Goal: Task Accomplishment & Management: Manage account settings

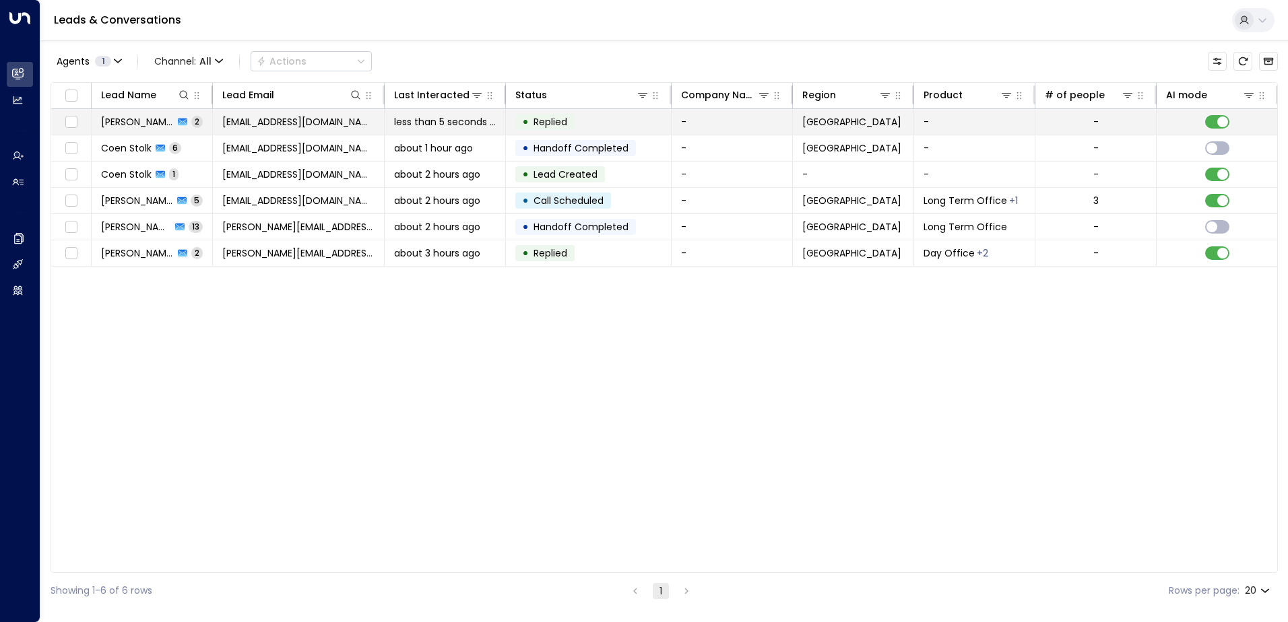
click at [252, 125] on span "[EMAIL_ADDRESS][DOMAIN_NAME]" at bounding box center [298, 121] width 152 height 13
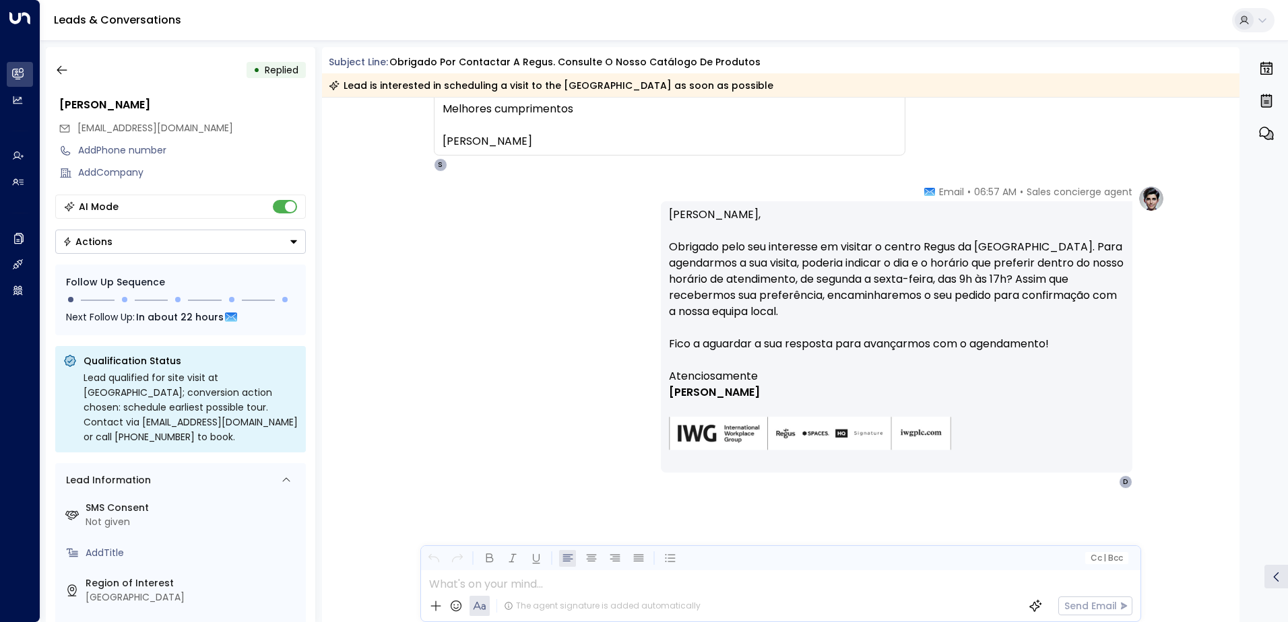
scroll to position [259, 0]
click at [63, 66] on icon "button" at bounding box center [61, 69] width 13 height 13
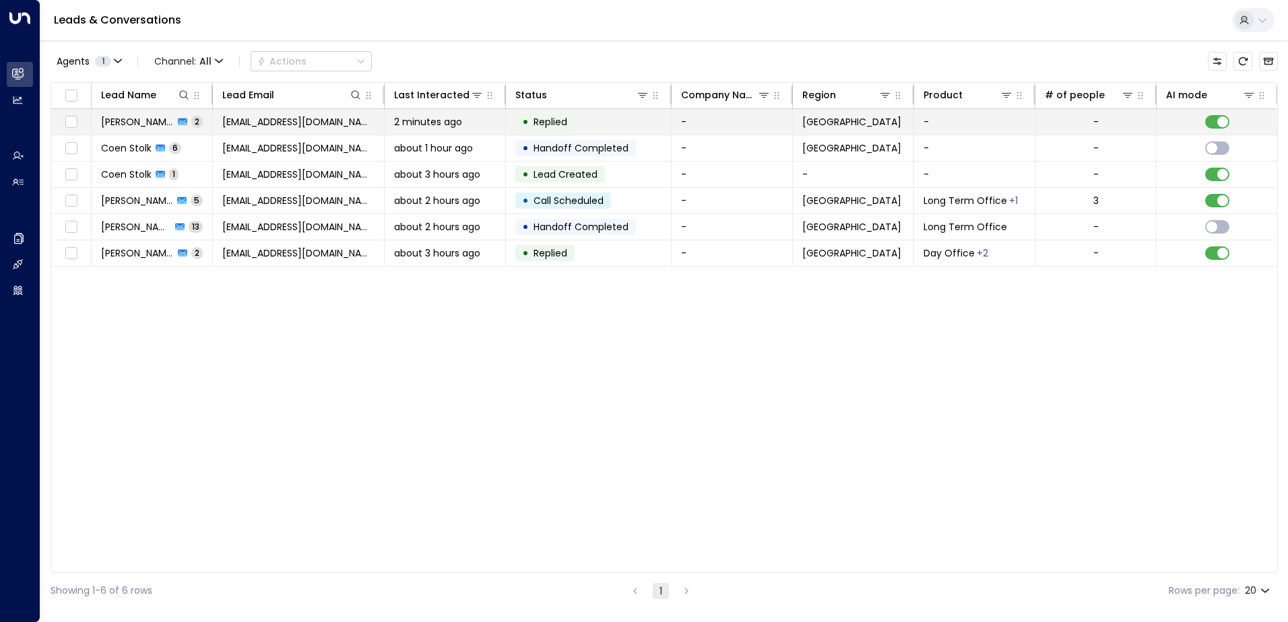
click at [435, 121] on span "2 minutes ago" at bounding box center [428, 121] width 68 height 13
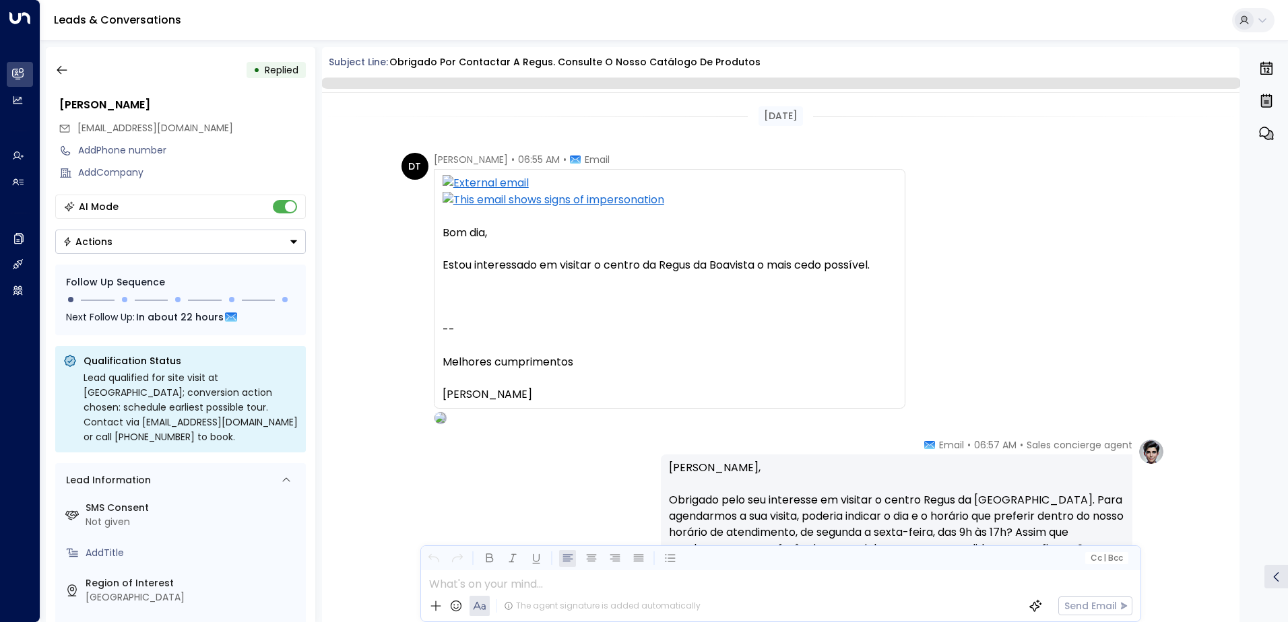
scroll to position [255, 0]
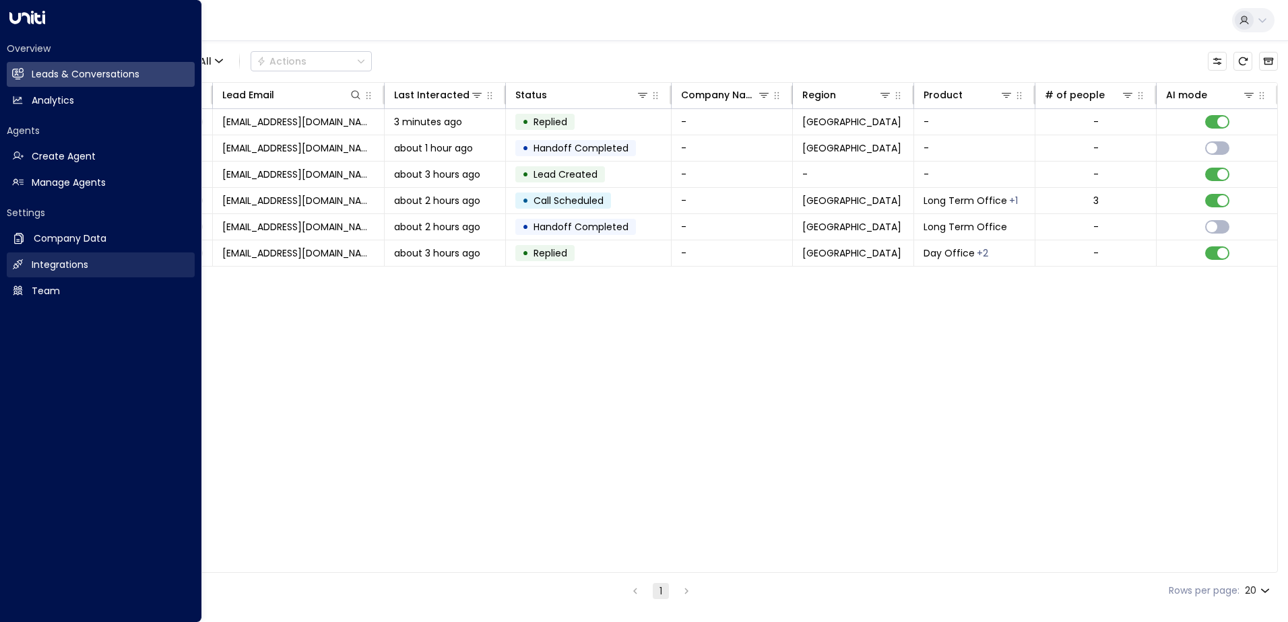
click at [60, 265] on h2 "Integrations" at bounding box center [60, 265] width 57 height 14
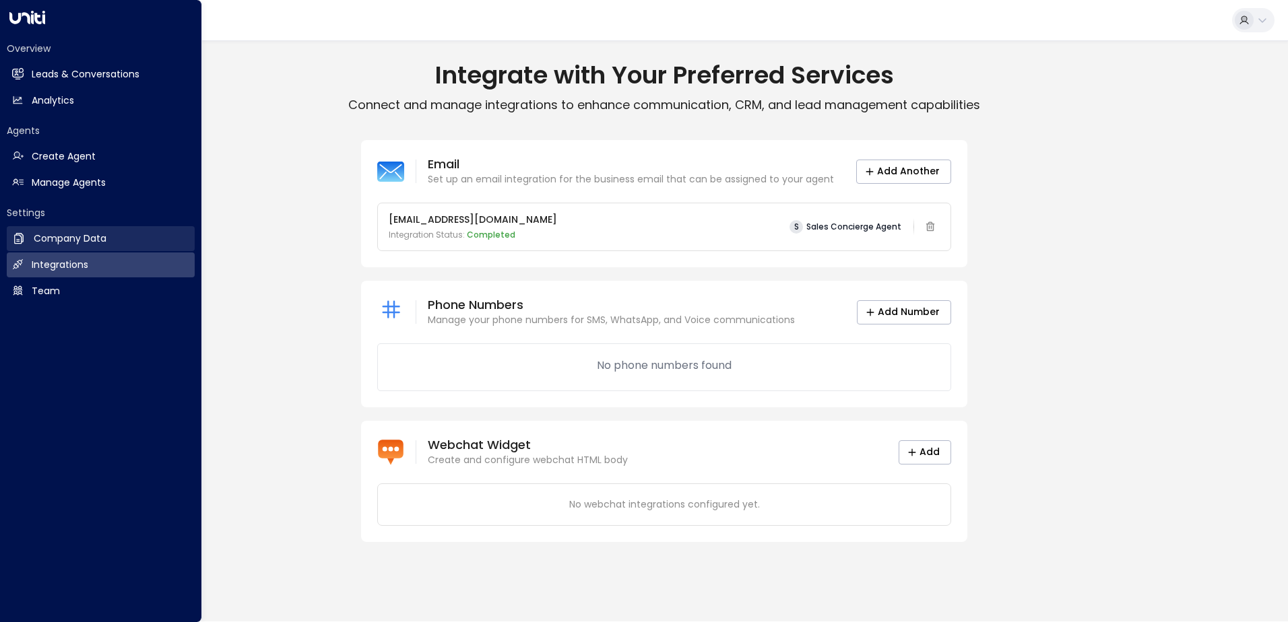
click at [70, 236] on h2 "Company Data" at bounding box center [70, 239] width 73 height 14
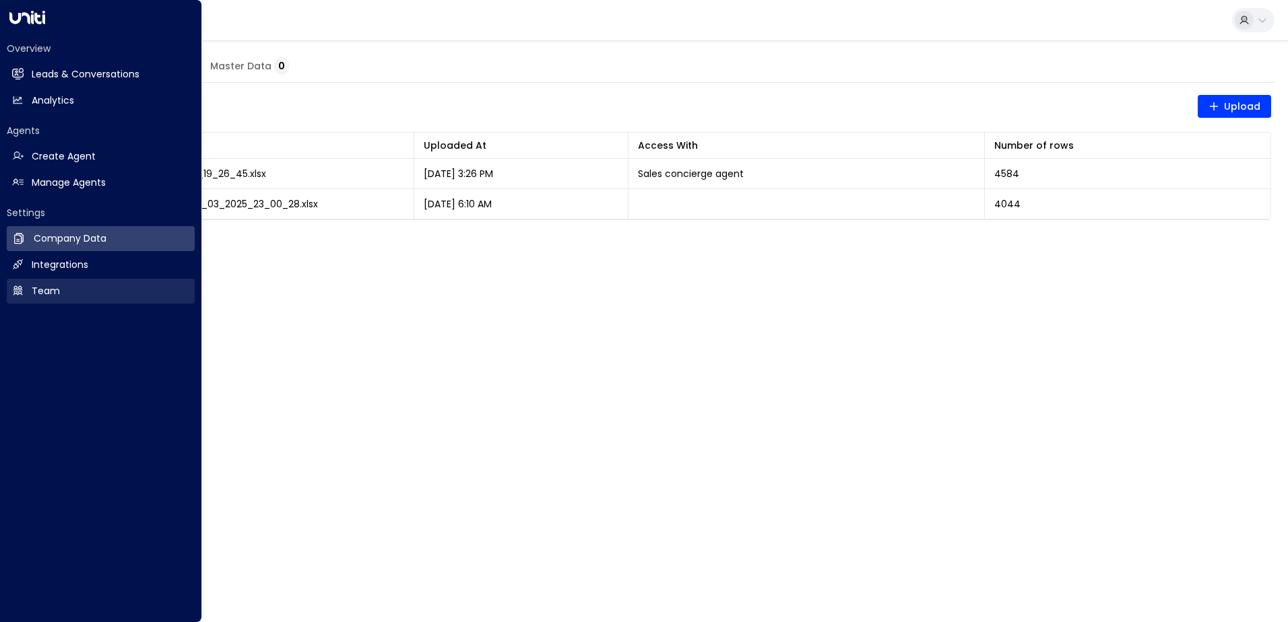
click at [67, 291] on link "Team Team" at bounding box center [101, 291] width 188 height 25
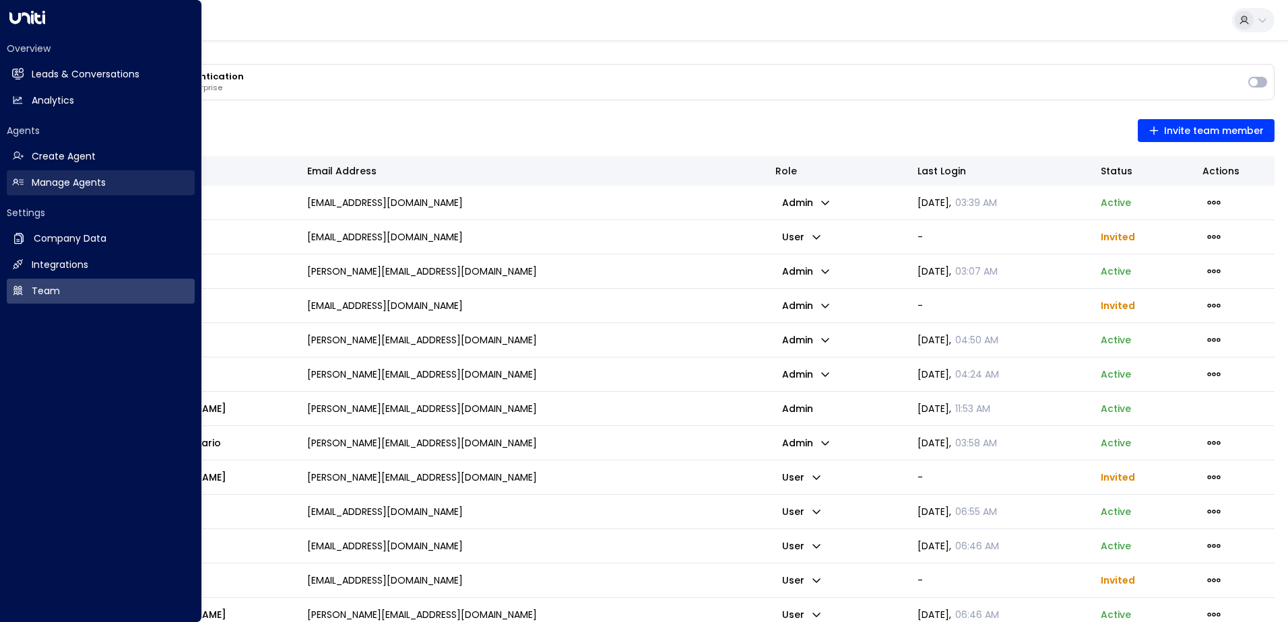
click at [90, 183] on h2 "Manage Agents" at bounding box center [69, 183] width 74 height 14
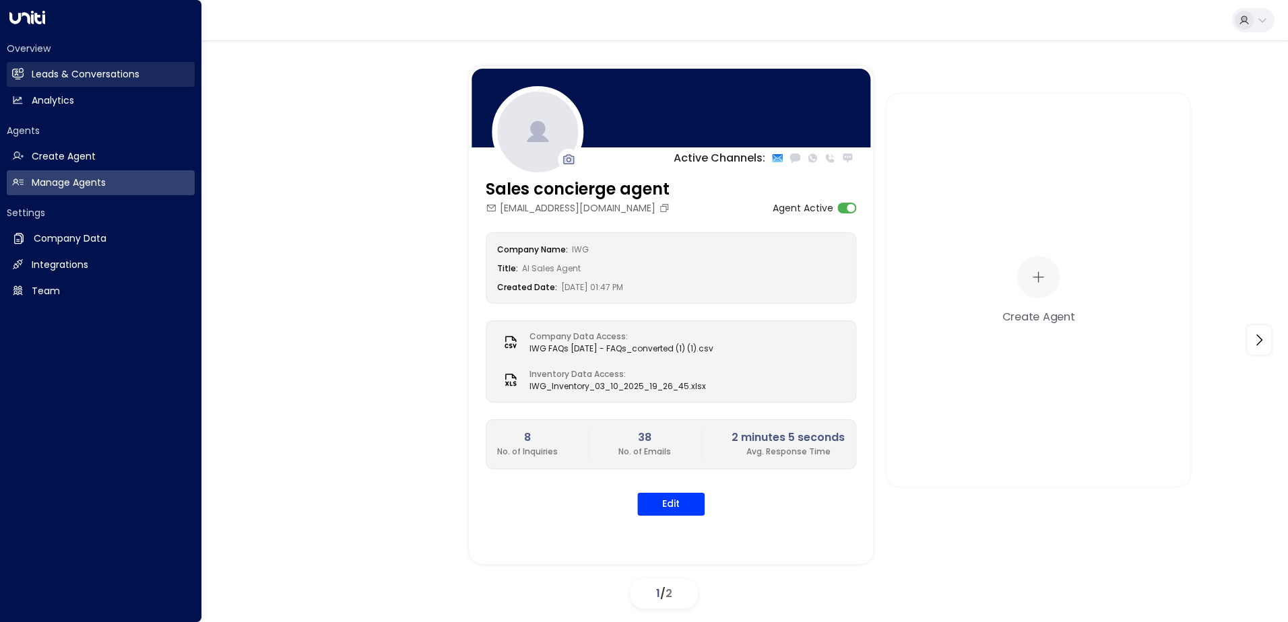
click at [52, 75] on h2 "Leads & Conversations" at bounding box center [86, 74] width 108 height 14
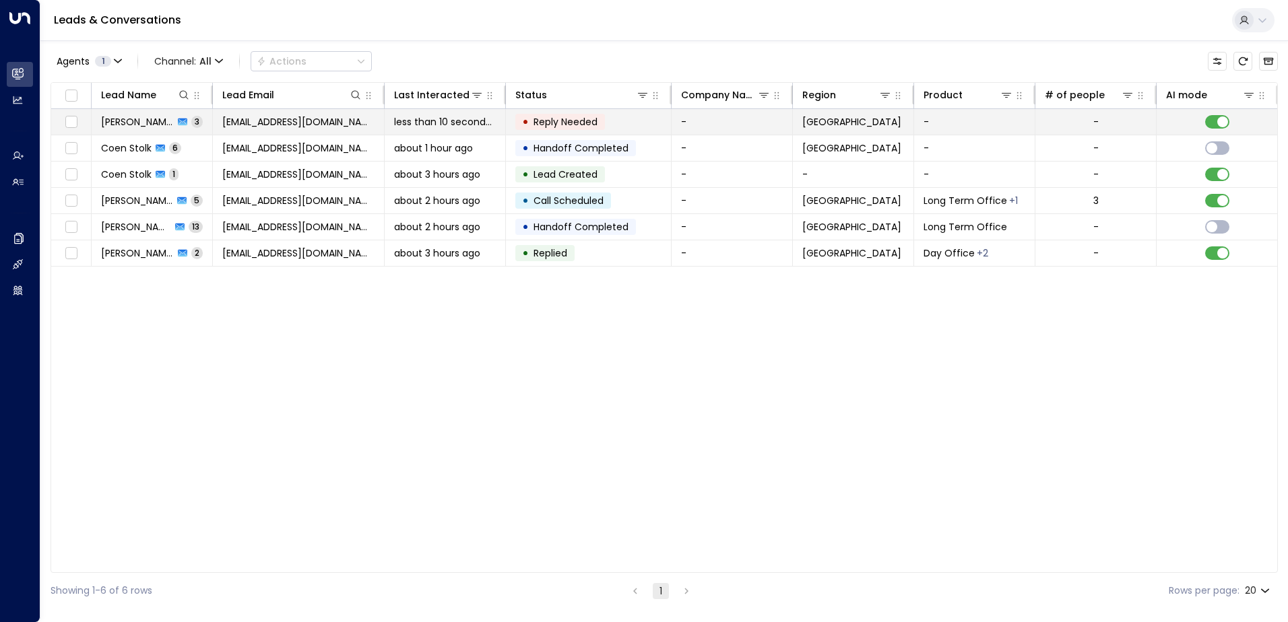
click at [144, 121] on span "[PERSON_NAME]" at bounding box center [137, 121] width 73 height 13
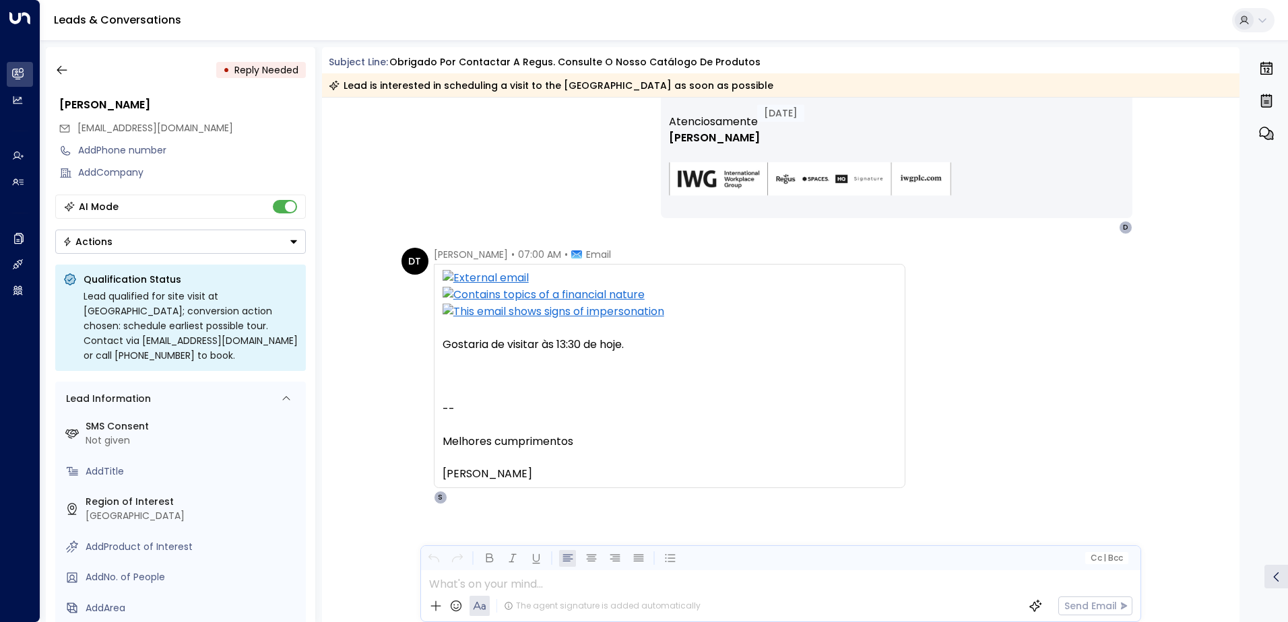
scroll to position [529, 0]
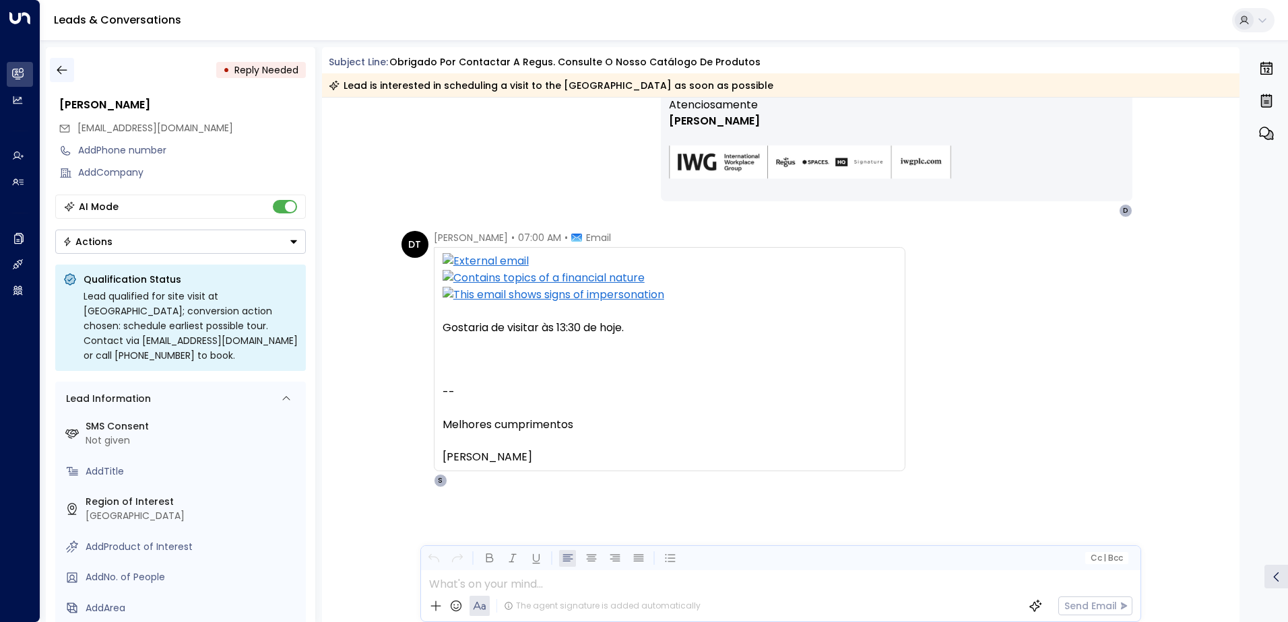
click at [63, 70] on icon "button" at bounding box center [62, 70] width 10 height 9
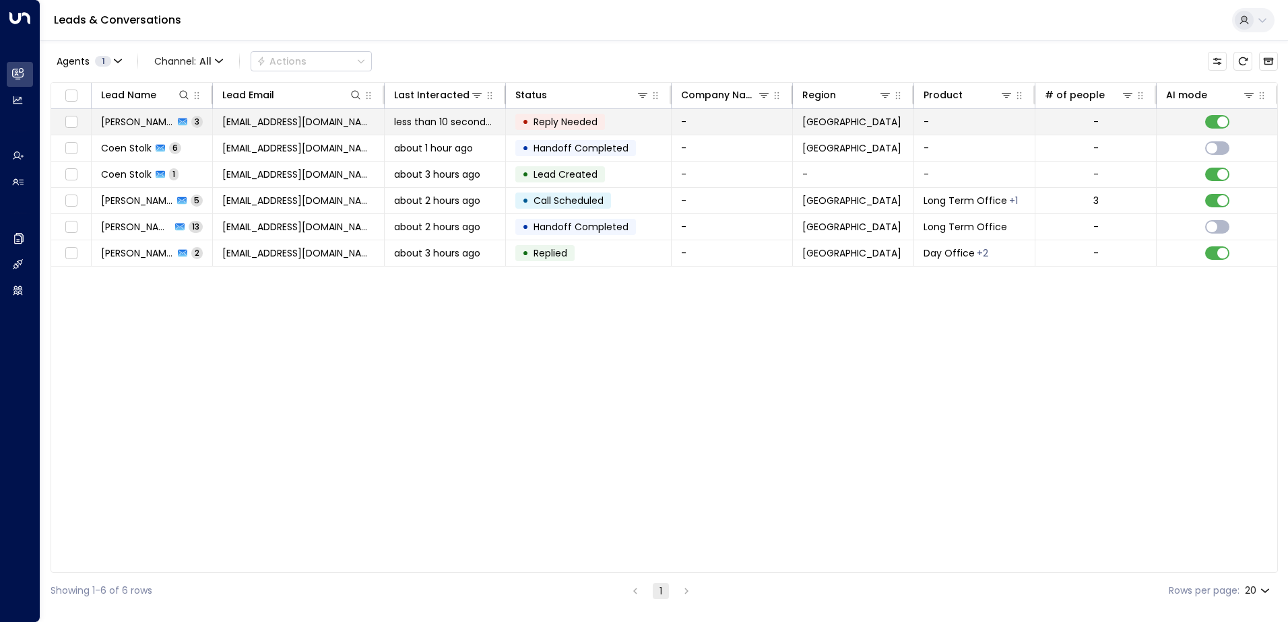
click at [269, 121] on span "[EMAIL_ADDRESS][DOMAIN_NAME]" at bounding box center [298, 121] width 152 height 13
click at [273, 122] on span "[EMAIL_ADDRESS][DOMAIN_NAME]" at bounding box center [298, 121] width 152 height 13
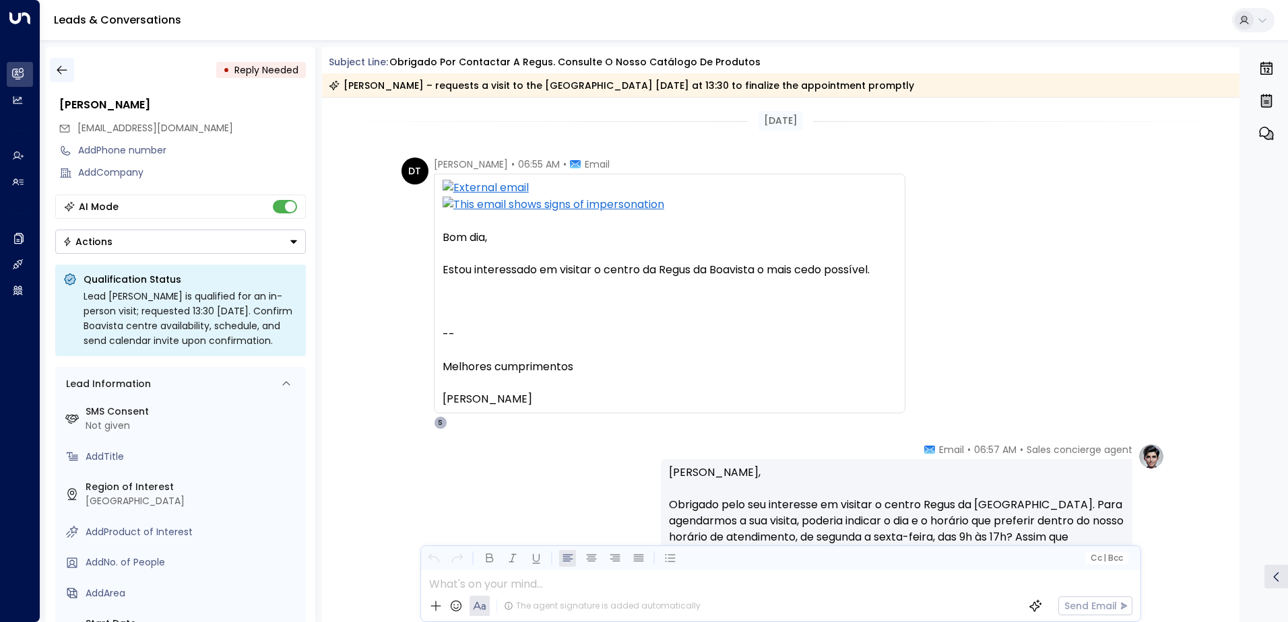
click at [63, 71] on icon "button" at bounding box center [61, 69] width 13 height 13
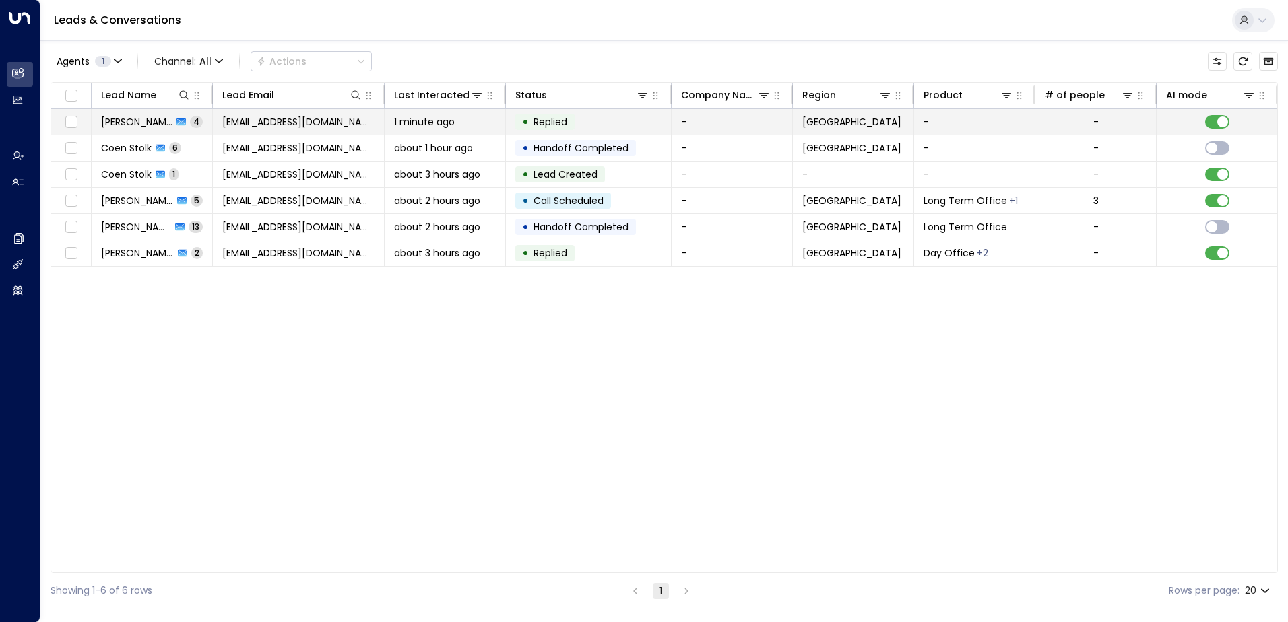
click at [284, 121] on span "[EMAIL_ADDRESS][DOMAIN_NAME]" at bounding box center [298, 121] width 152 height 13
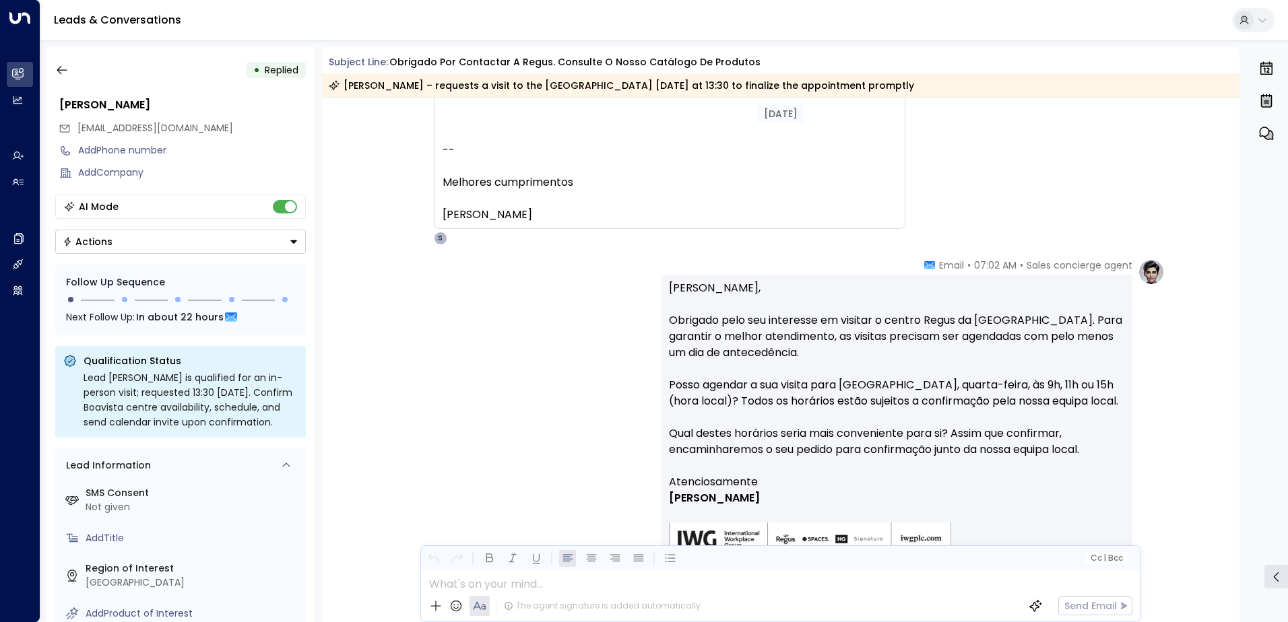
scroll to position [812, 0]
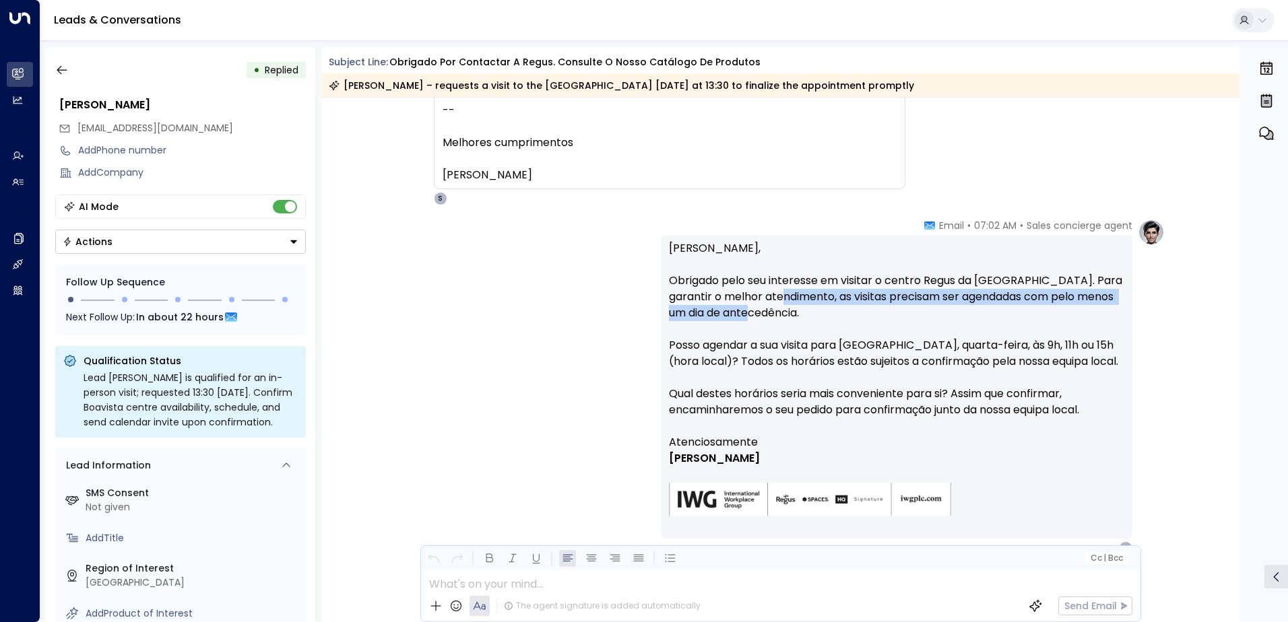
drag, startPoint x: 781, startPoint y: 294, endPoint x: 794, endPoint y: 315, distance: 24.5
click at [794, 315] on p "Olá Daniel, Obrigado pelo seu interesse em visitar o centro Regus da Boavista. …" at bounding box center [896, 337] width 455 height 194
drag, startPoint x: 794, startPoint y: 315, endPoint x: 768, endPoint y: 318, distance: 26.5
click at [768, 318] on p "Olá Daniel, Obrigado pelo seu interesse em visitar o centro Regus da Boavista. …" at bounding box center [896, 337] width 455 height 194
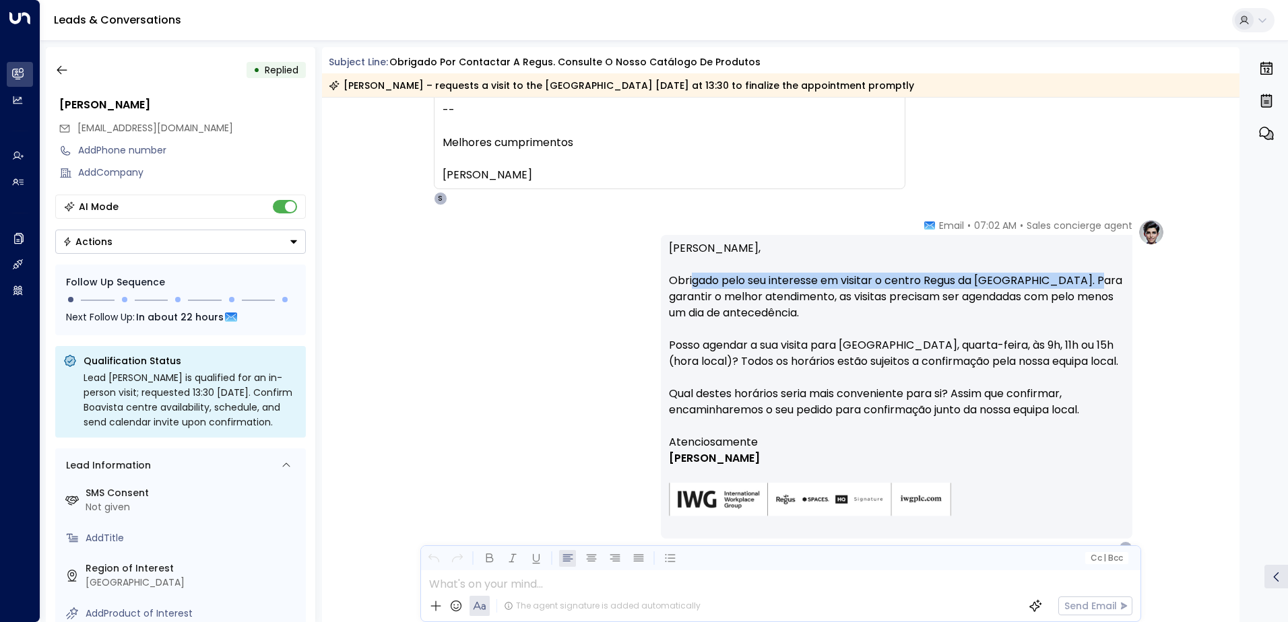
drag, startPoint x: 699, startPoint y: 282, endPoint x: 1089, endPoint y: 286, distance: 390.7
click at [1089, 286] on p "Olá Daniel, Obrigado pelo seu interesse em visitar o centro Regus da Boavista. …" at bounding box center [896, 337] width 455 height 194
click at [830, 296] on p "Olá Daniel, Obrigado pelo seu interesse em visitar o centro Regus da Boavista. …" at bounding box center [896, 337] width 455 height 194
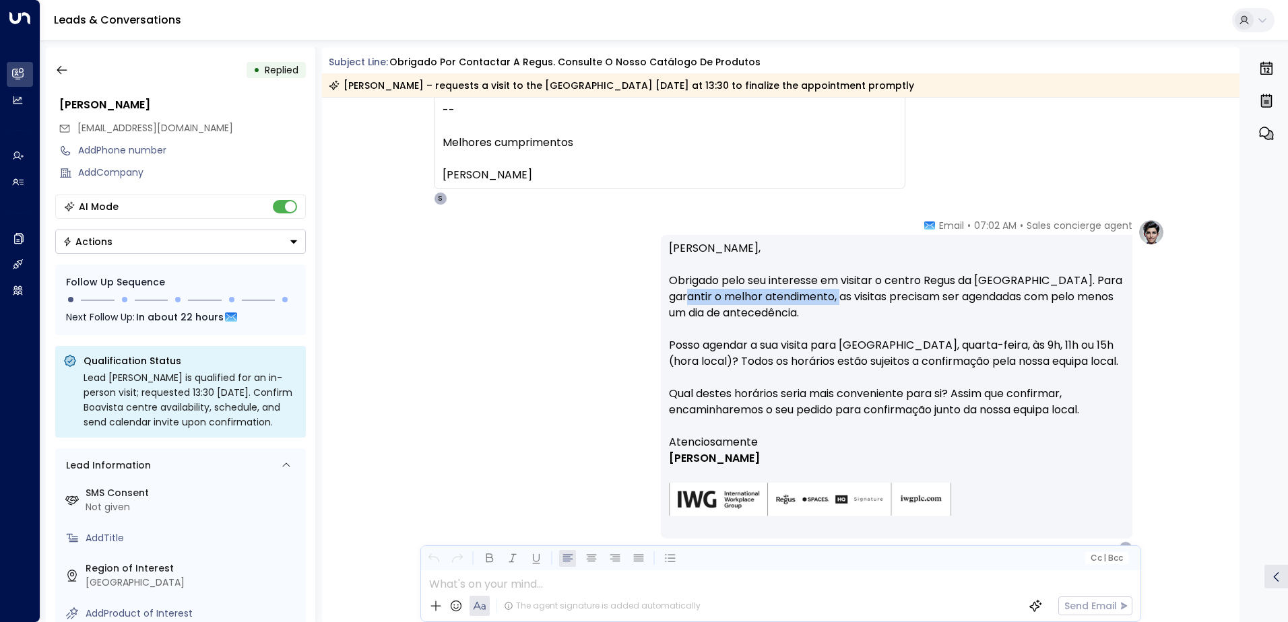
drag, startPoint x: 676, startPoint y: 292, endPoint x: 825, endPoint y: 304, distance: 148.7
click at [825, 304] on p "Olá Daniel, Obrigado pelo seu interesse em visitar o centro Regus da Boavista. …" at bounding box center [896, 337] width 455 height 194
drag, startPoint x: 825, startPoint y: 304, endPoint x: 798, endPoint y: 305, distance: 27.0
click at [798, 305] on p "Olá Daniel, Obrigado pelo seu interesse em visitar o centro Regus da Boavista. …" at bounding box center [896, 337] width 455 height 194
click at [785, 288] on p "Olá Daniel, Obrigado pelo seu interesse em visitar o centro Regus da Boavista. …" at bounding box center [896, 337] width 455 height 194
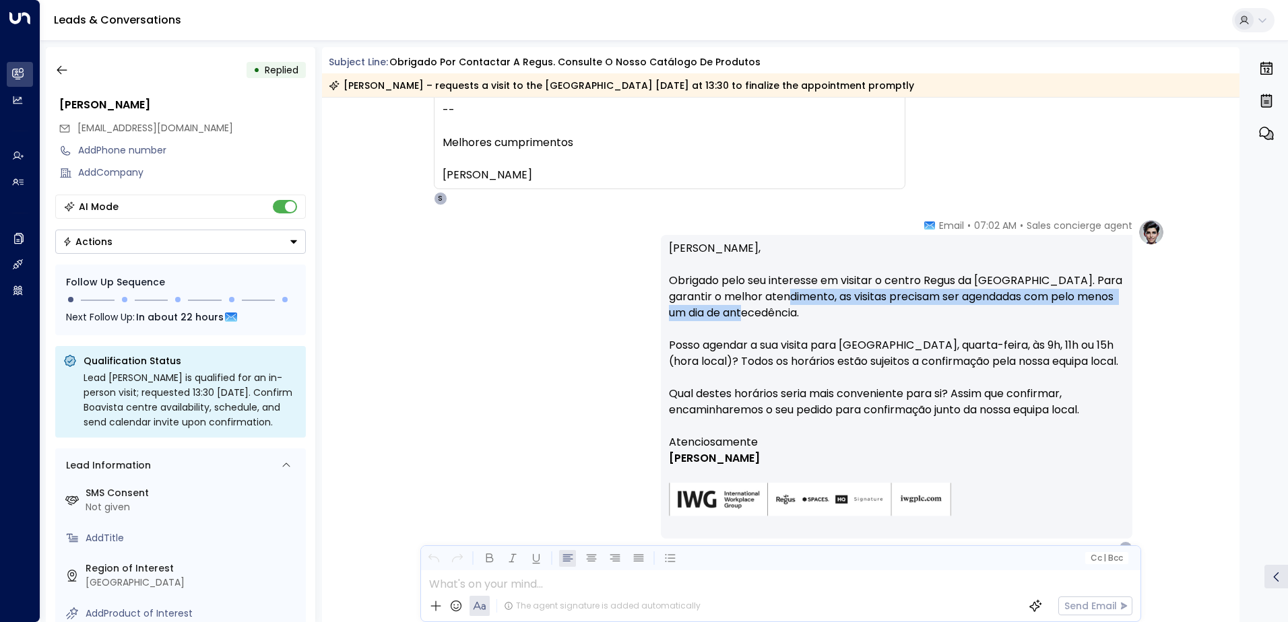
drag, startPoint x: 782, startPoint y: 298, endPoint x: 760, endPoint y: 314, distance: 27.1
click at [760, 314] on p "Olá Daniel, Obrigado pelo seu interesse em visitar o centro Regus da Boavista. …" at bounding box center [896, 337] width 455 height 194
drag, startPoint x: 760, startPoint y: 314, endPoint x: 725, endPoint y: 353, distance: 52.5
click at [725, 353] on p "Olá Daniel, Obrigado pelo seu interesse em visitar o centro Regus da Boavista. …" at bounding box center [896, 337] width 455 height 194
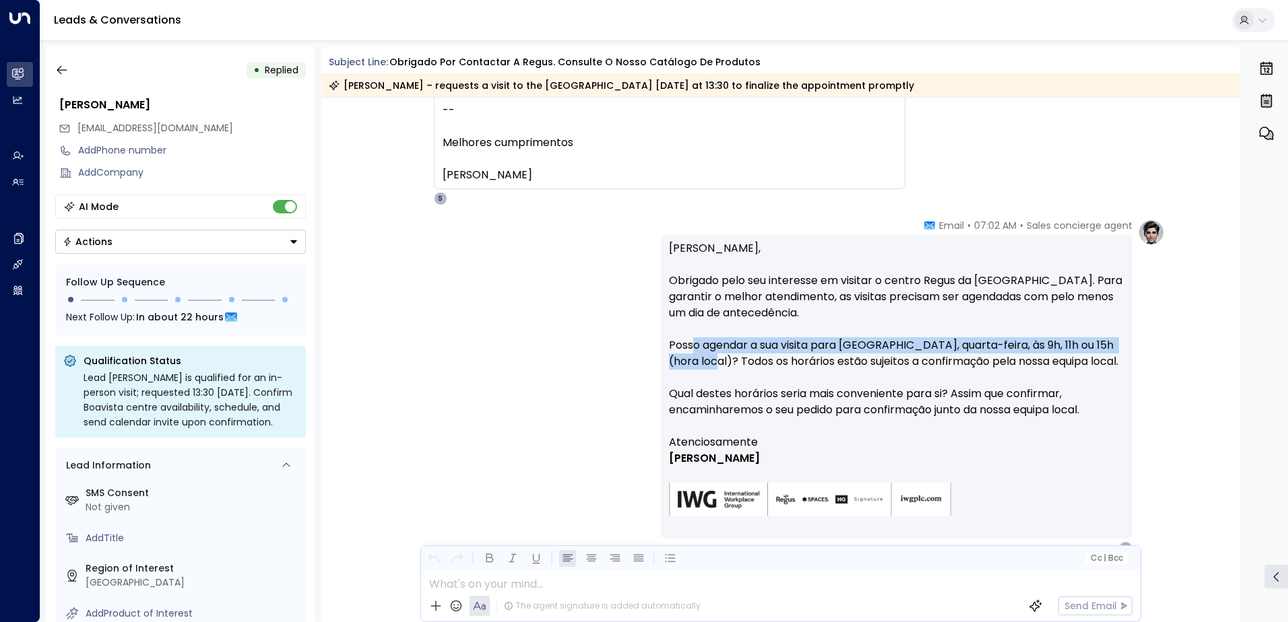
drag, startPoint x: 725, startPoint y: 353, endPoint x: 740, endPoint y: 368, distance: 21.9
click at [740, 368] on p "Olá Daniel, Obrigado pelo seu interesse em visitar o centro Regus da Boavista. …" at bounding box center [896, 337] width 455 height 194
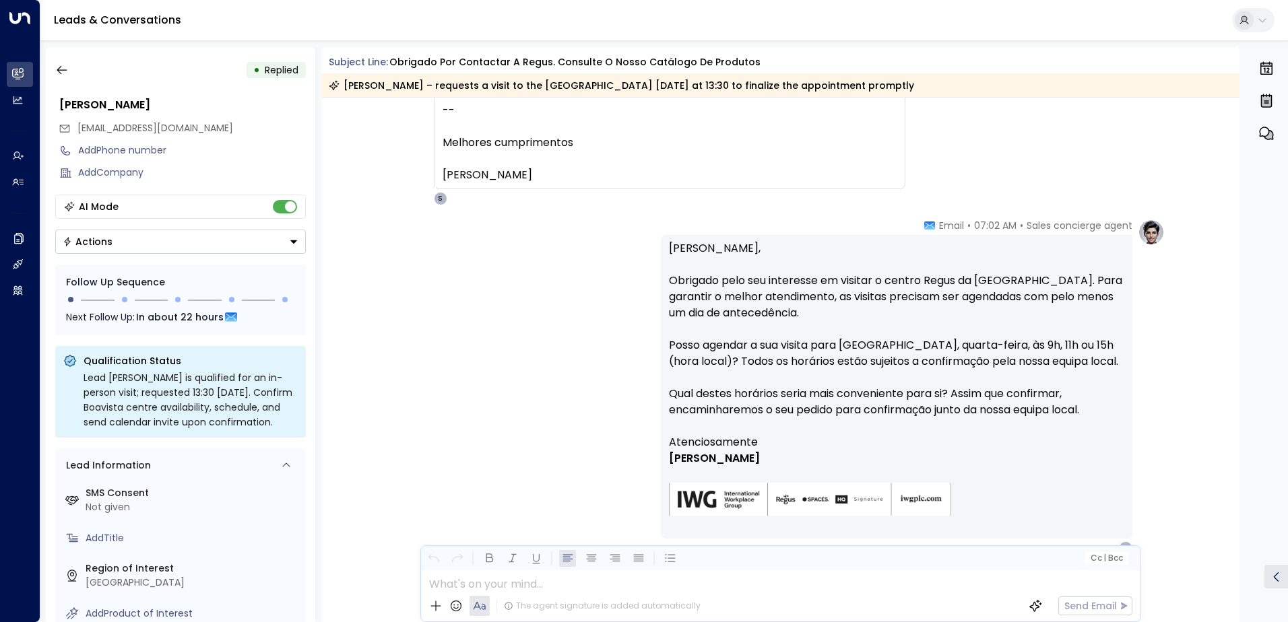
drag, startPoint x: 740, startPoint y: 368, endPoint x: 895, endPoint y: 362, distance: 154.4
click at [895, 362] on p "Olá Daniel, Obrigado pelo seu interesse em visitar o centro Regus da Boavista. …" at bounding box center [896, 337] width 455 height 194
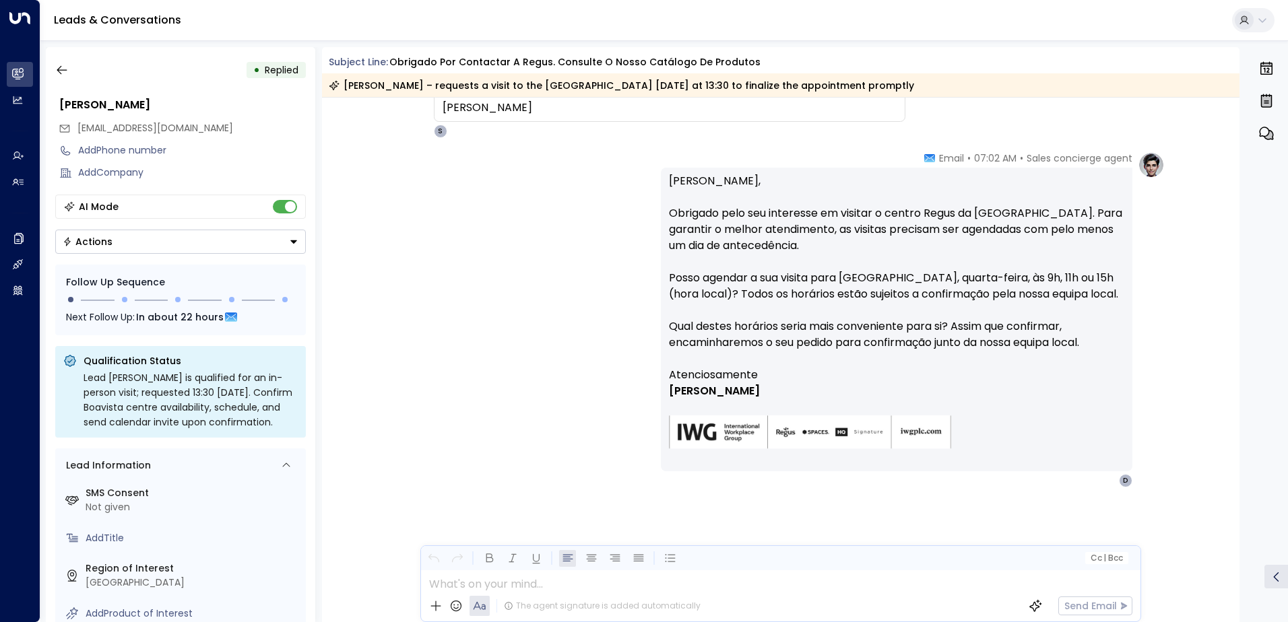
scroll to position [0, 0]
click at [608, 589] on div at bounding box center [780, 581] width 718 height 20
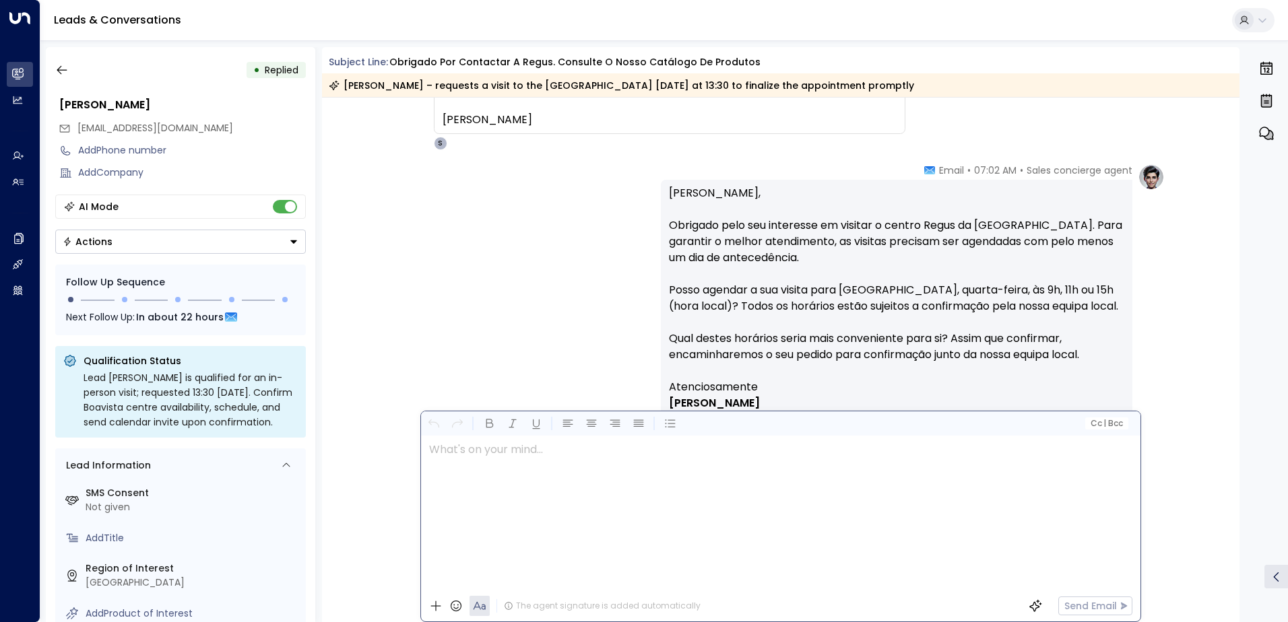
scroll to position [879, 0]
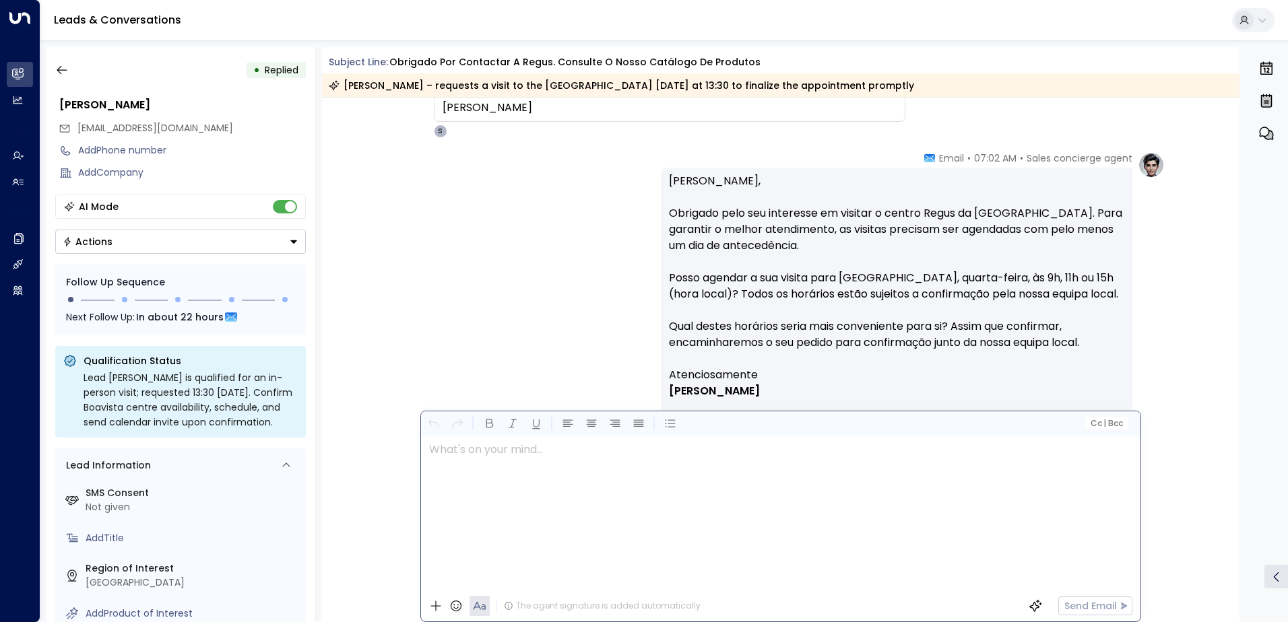
click at [533, 475] on div at bounding box center [780, 513] width 718 height 155
click at [423, 308] on div "Sales concierge agent • 07:02 AM • Email Olá Daniel, Obrigado pelo seu interess…" at bounding box center [781, 320] width 768 height 336
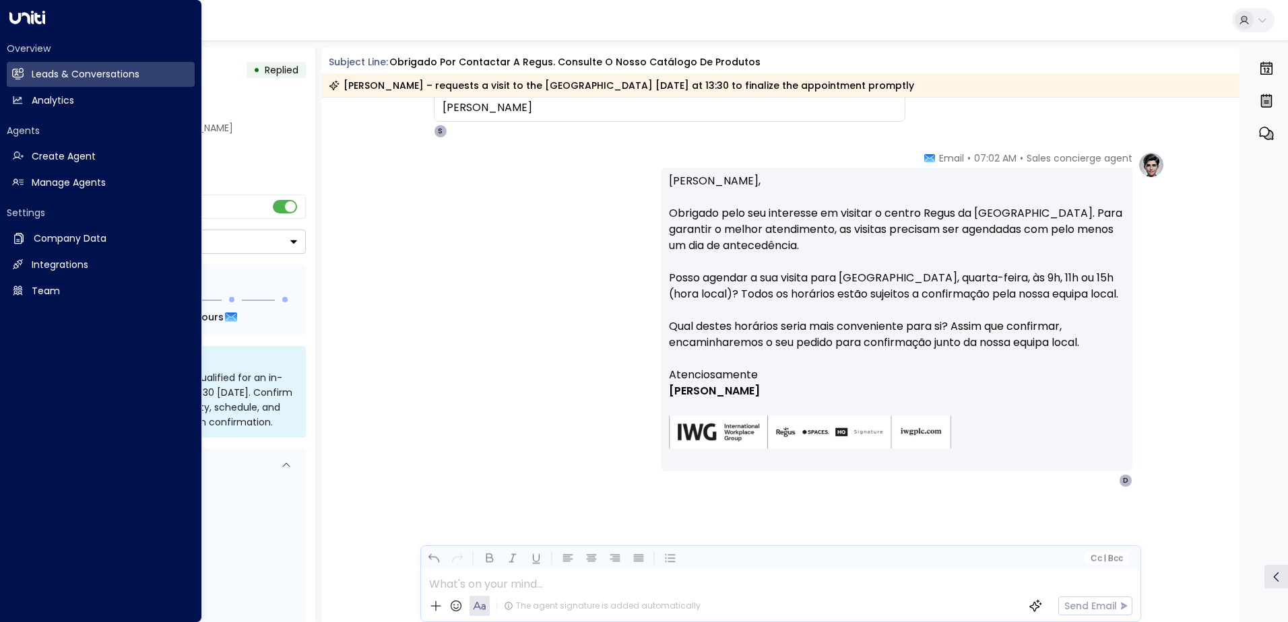
click at [448, 228] on div "Sales concierge agent • 07:02 AM • Email Olá Daniel, Obrigado pelo seu interess…" at bounding box center [781, 320] width 768 height 336
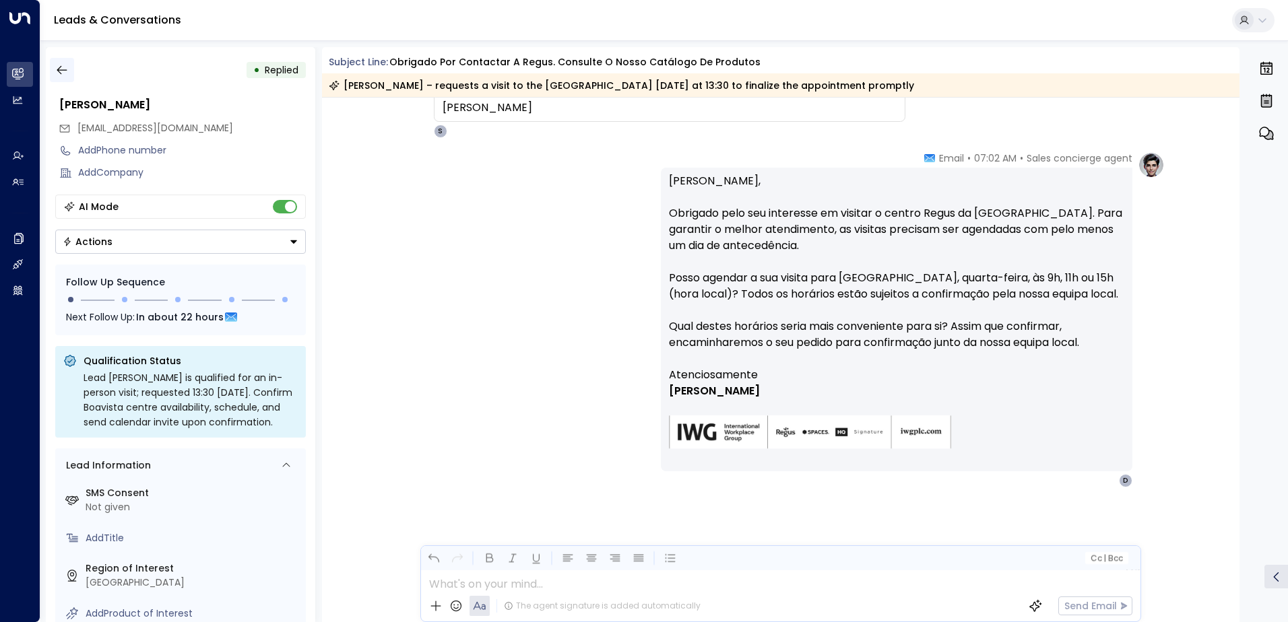
click at [59, 67] on icon "button" at bounding box center [62, 70] width 10 height 9
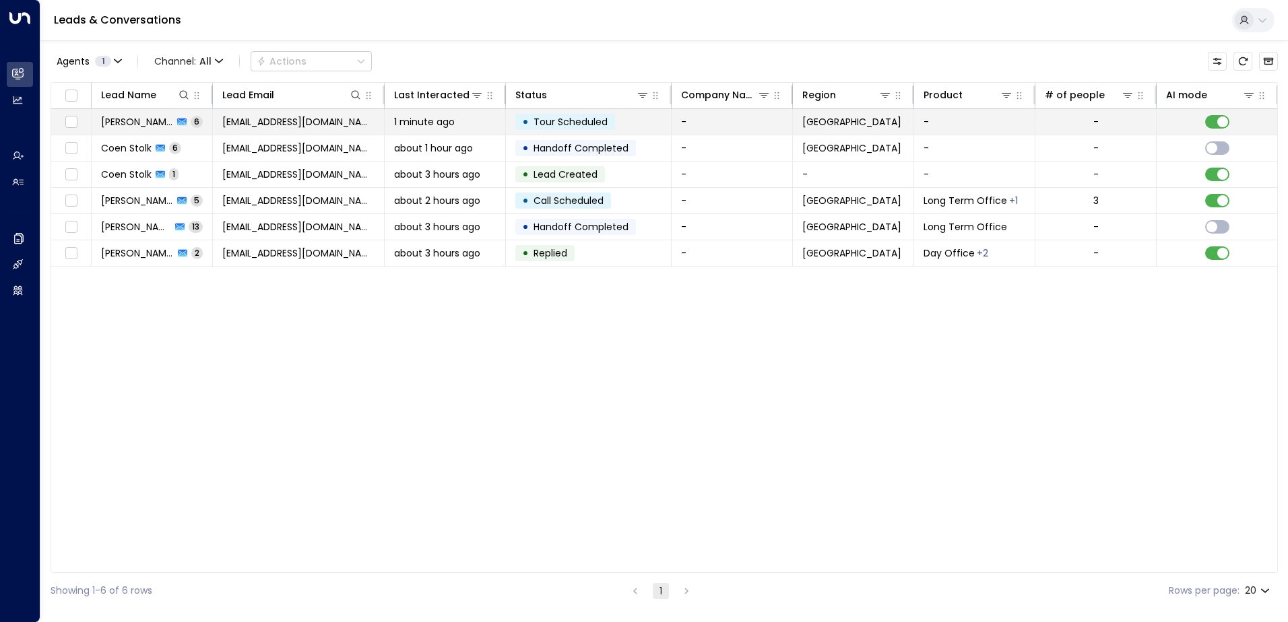
click at [243, 124] on span "[EMAIL_ADDRESS][DOMAIN_NAME]" at bounding box center [298, 121] width 152 height 13
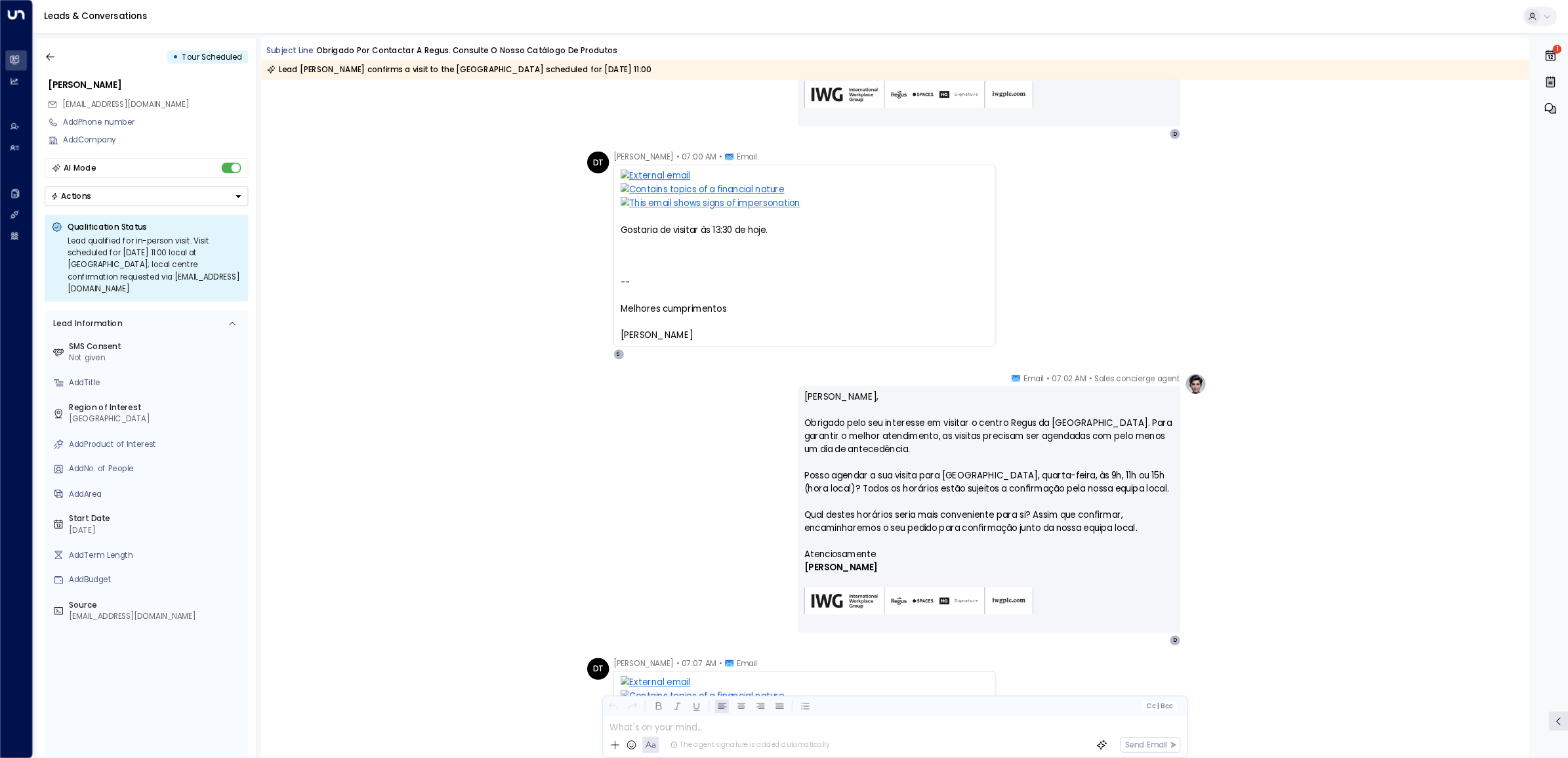
scroll to position [566, 0]
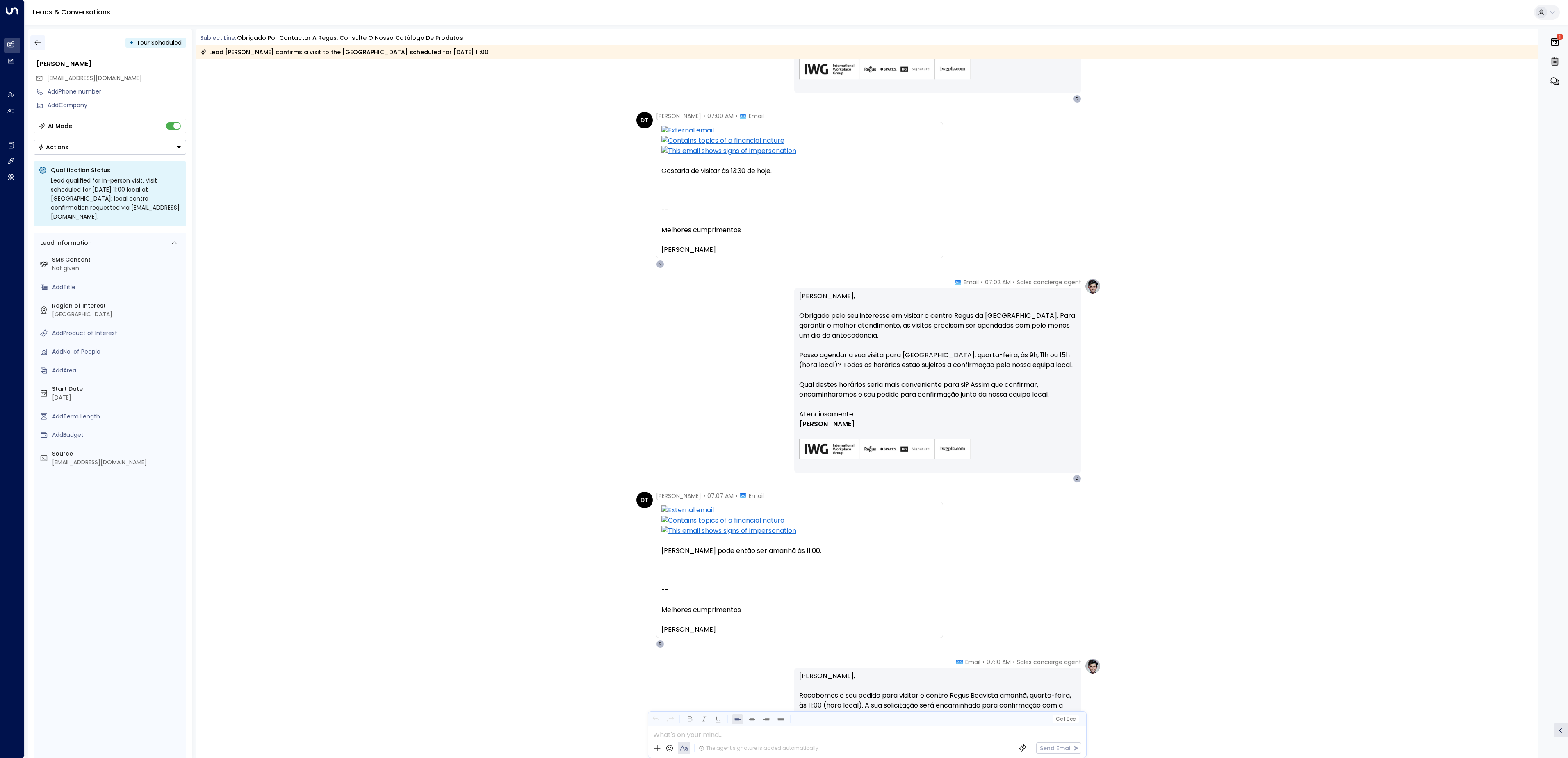
click at [38, 41] on icon "button" at bounding box center [37, 42] width 8 height 8
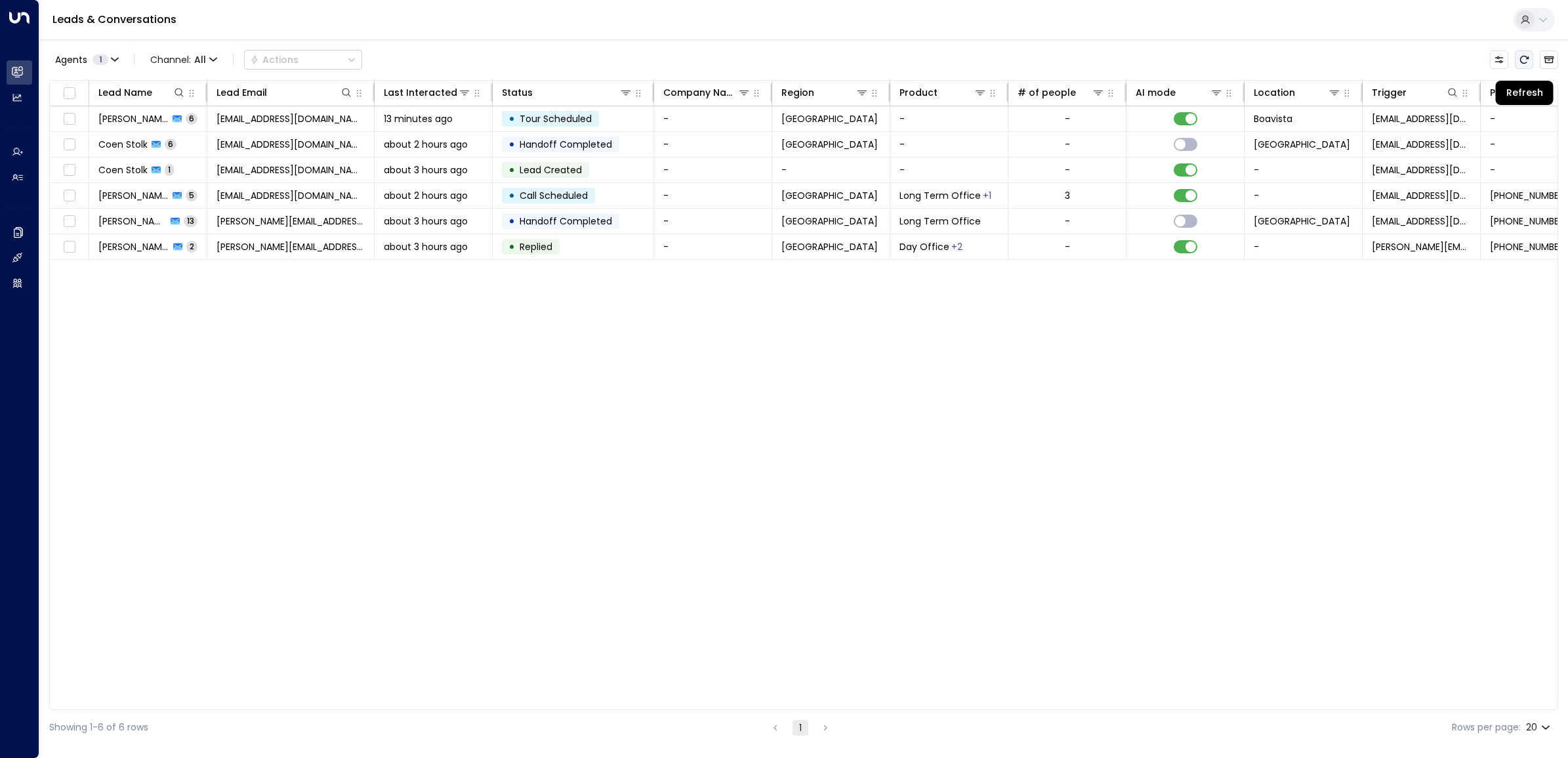
click at [1523, 57] on icon "Refresh" at bounding box center [1523, 59] width 11 height 11
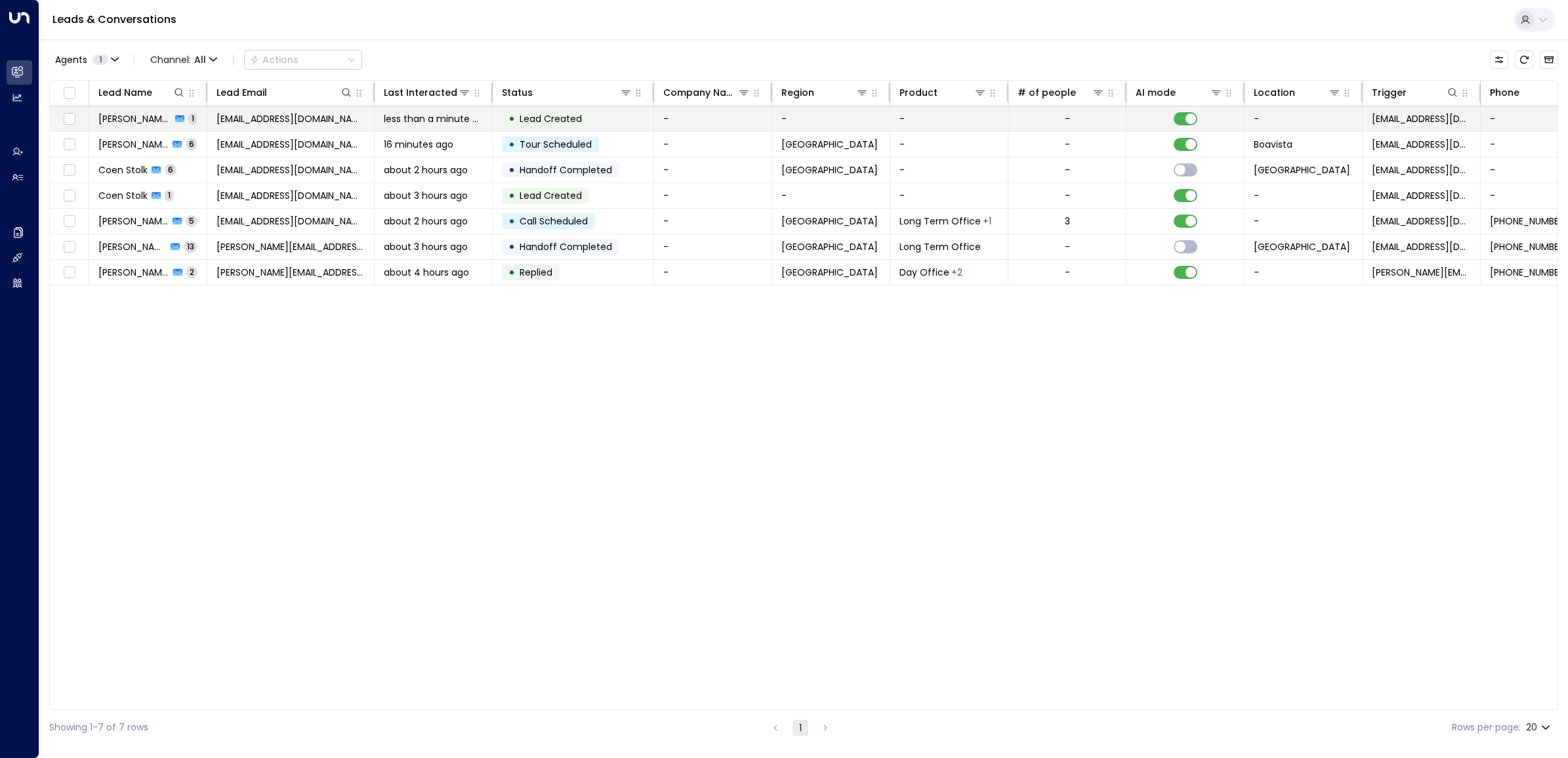
click at [239, 117] on span "[EMAIL_ADDRESS][DOMAIN_NAME]" at bounding box center [290, 118] width 148 height 13
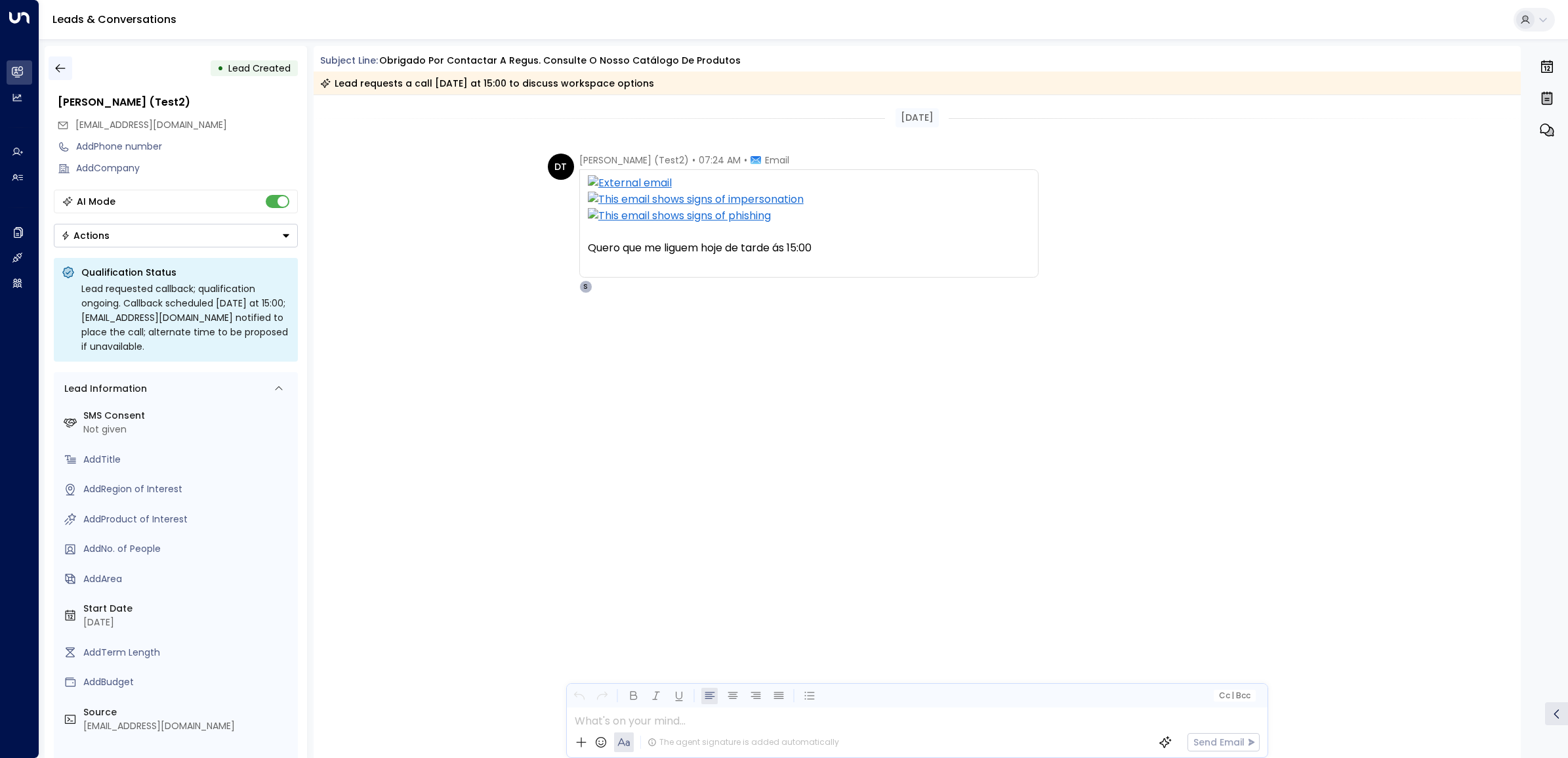
click at [56, 60] on button "button" at bounding box center [60, 68] width 23 height 23
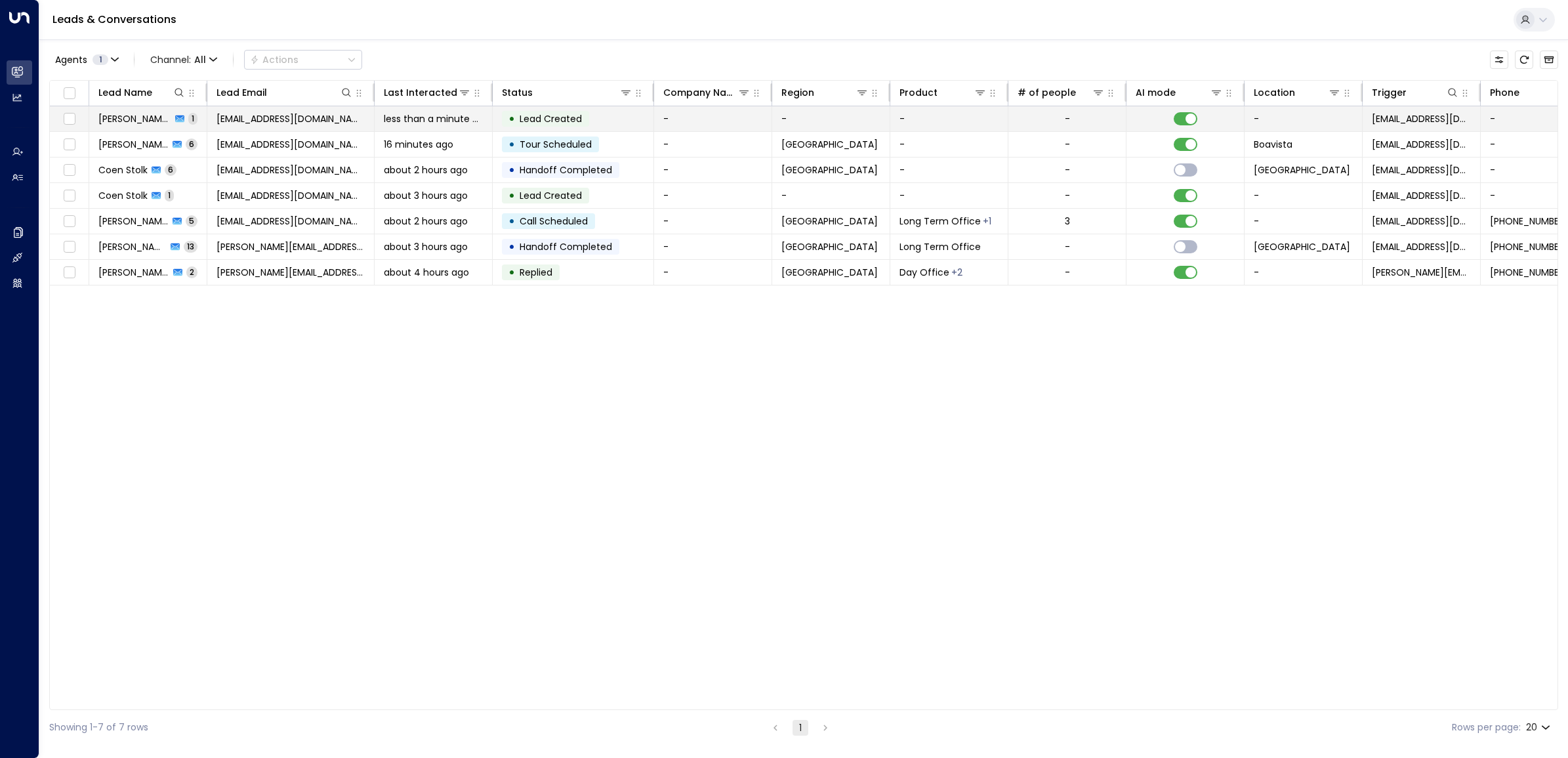
click at [277, 117] on span "[EMAIL_ADDRESS][DOMAIN_NAME]" at bounding box center [290, 118] width 148 height 13
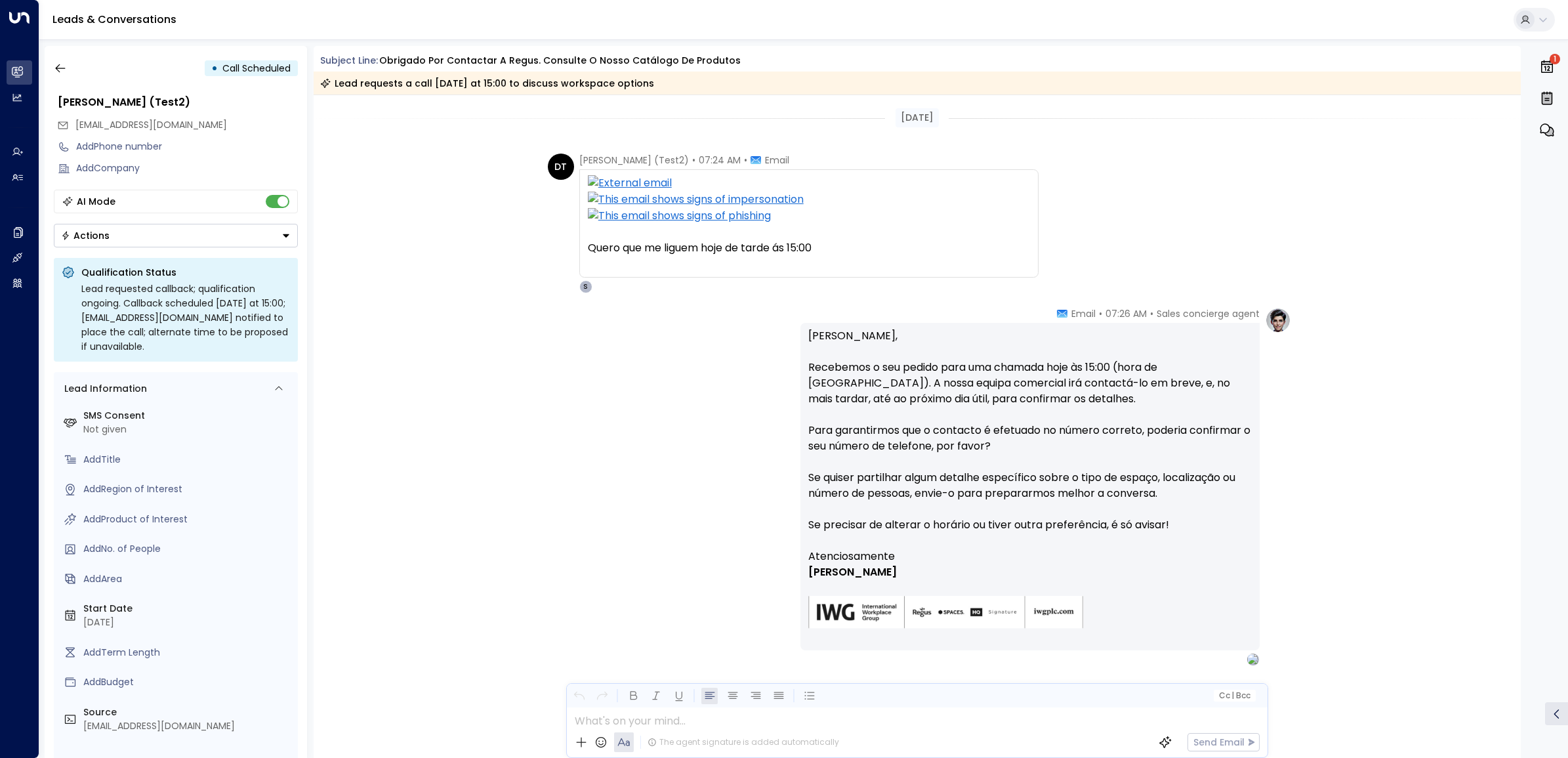
scroll to position [39, 0]
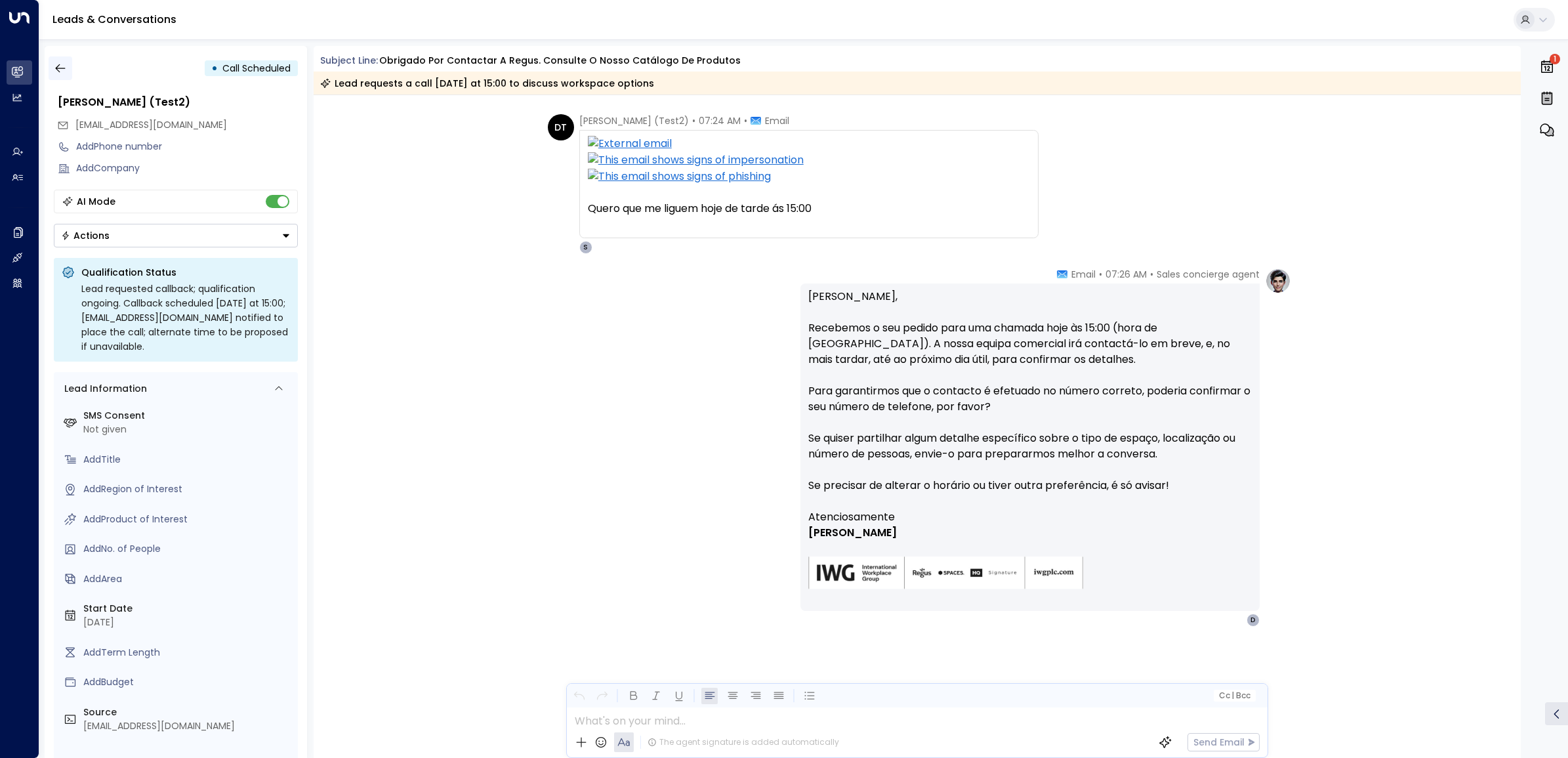
click at [57, 67] on icon "button" at bounding box center [59, 67] width 13 height 13
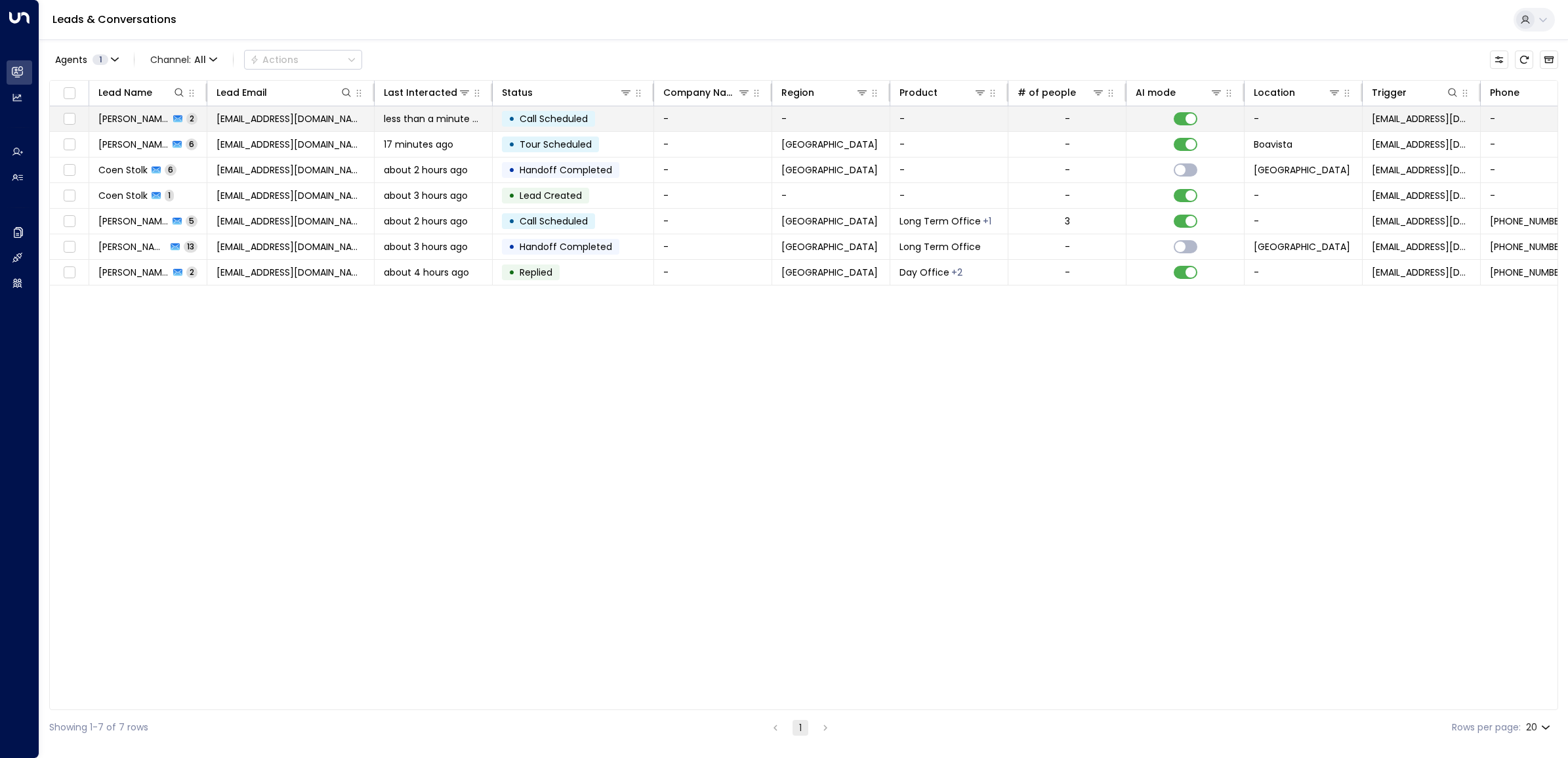
click at [224, 116] on span "[EMAIL_ADDRESS][DOMAIN_NAME]" at bounding box center [290, 118] width 148 height 13
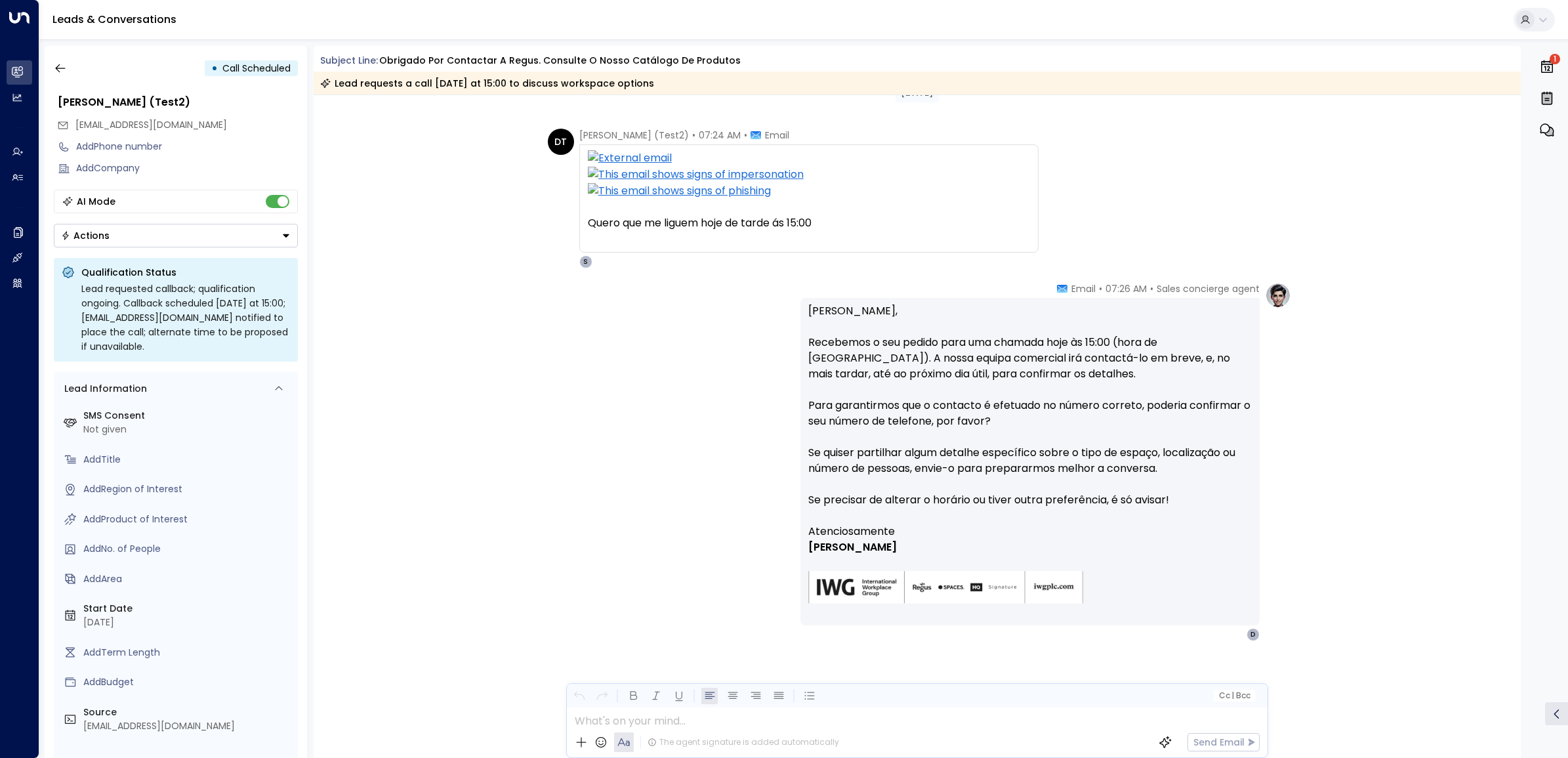
scroll to position [39, 0]
